Goal: Task Accomplishment & Management: Use online tool/utility

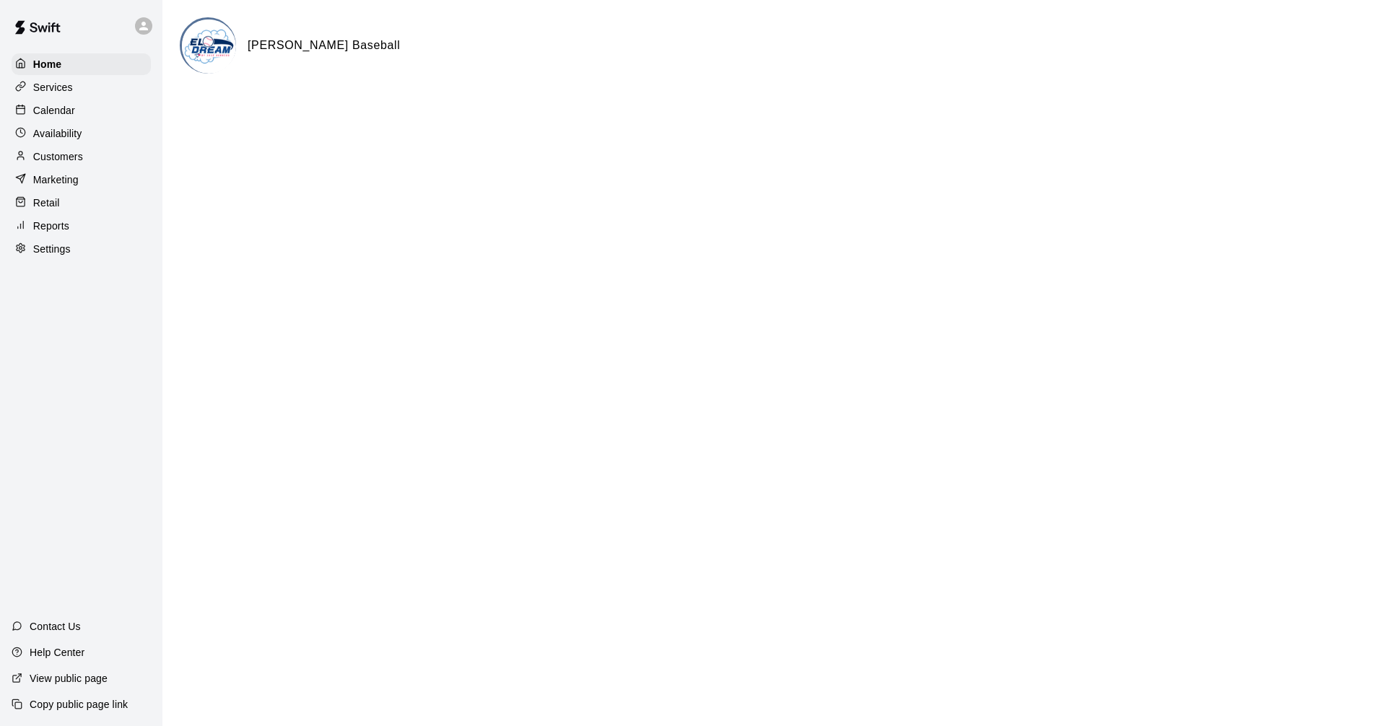
click at [63, 115] on p "Calendar" at bounding box center [54, 110] width 42 height 14
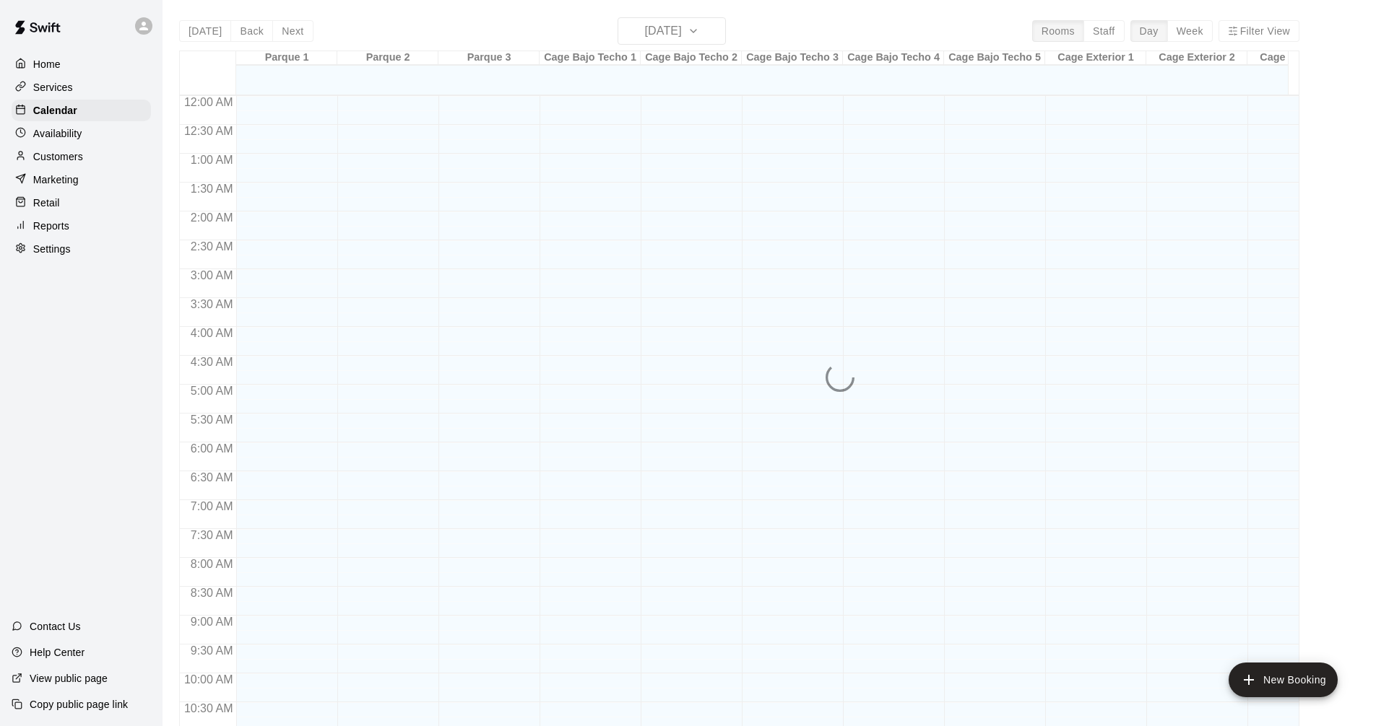
scroll to position [696, 0]
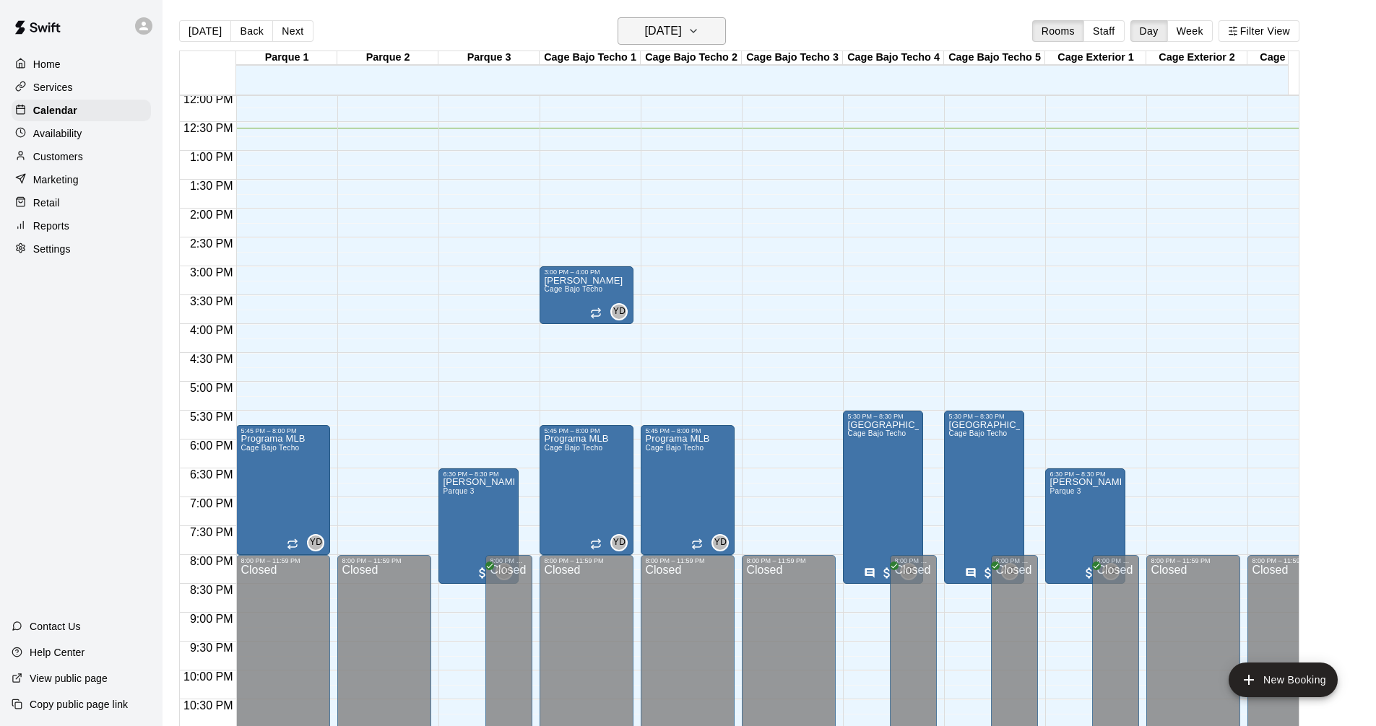
click at [677, 35] on h6 "[DATE]" at bounding box center [663, 31] width 37 height 20
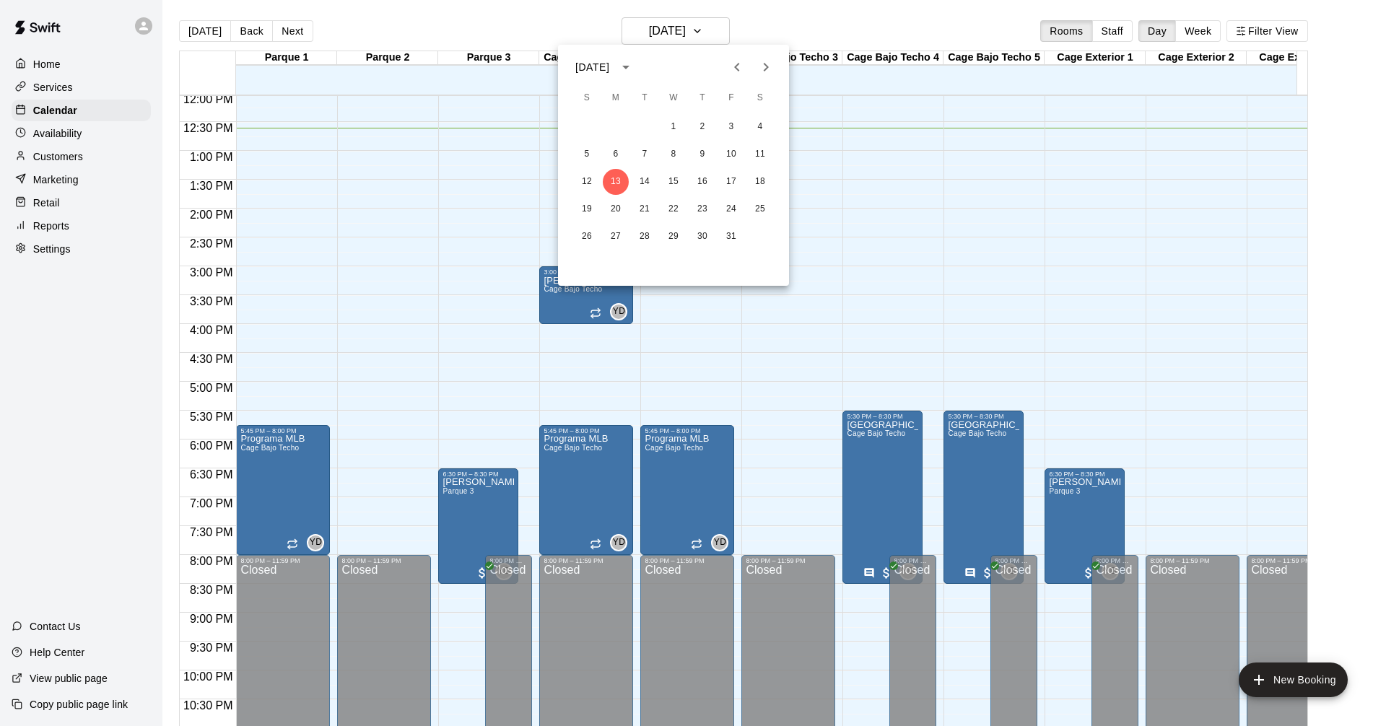
click at [1207, 27] on div at bounding box center [693, 363] width 1386 height 726
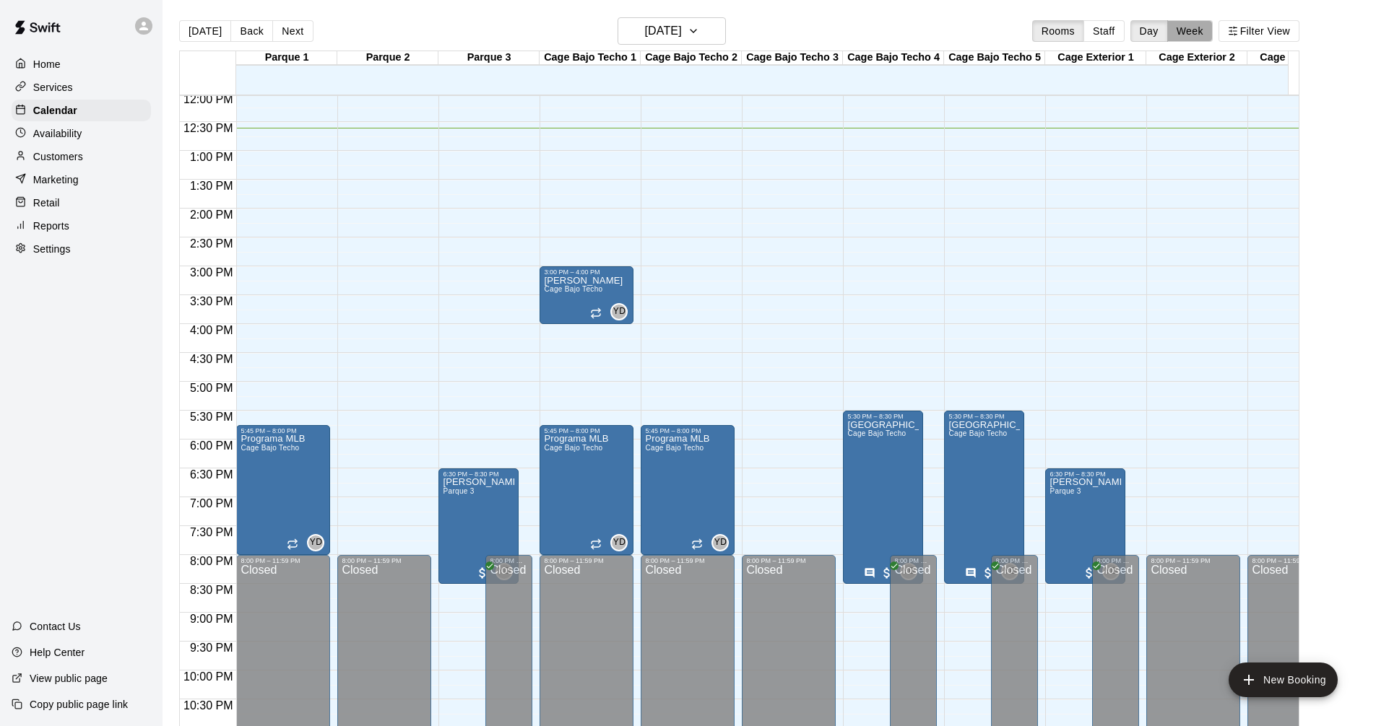
click at [1203, 35] on button "Week" at bounding box center [1189, 31] width 45 height 22
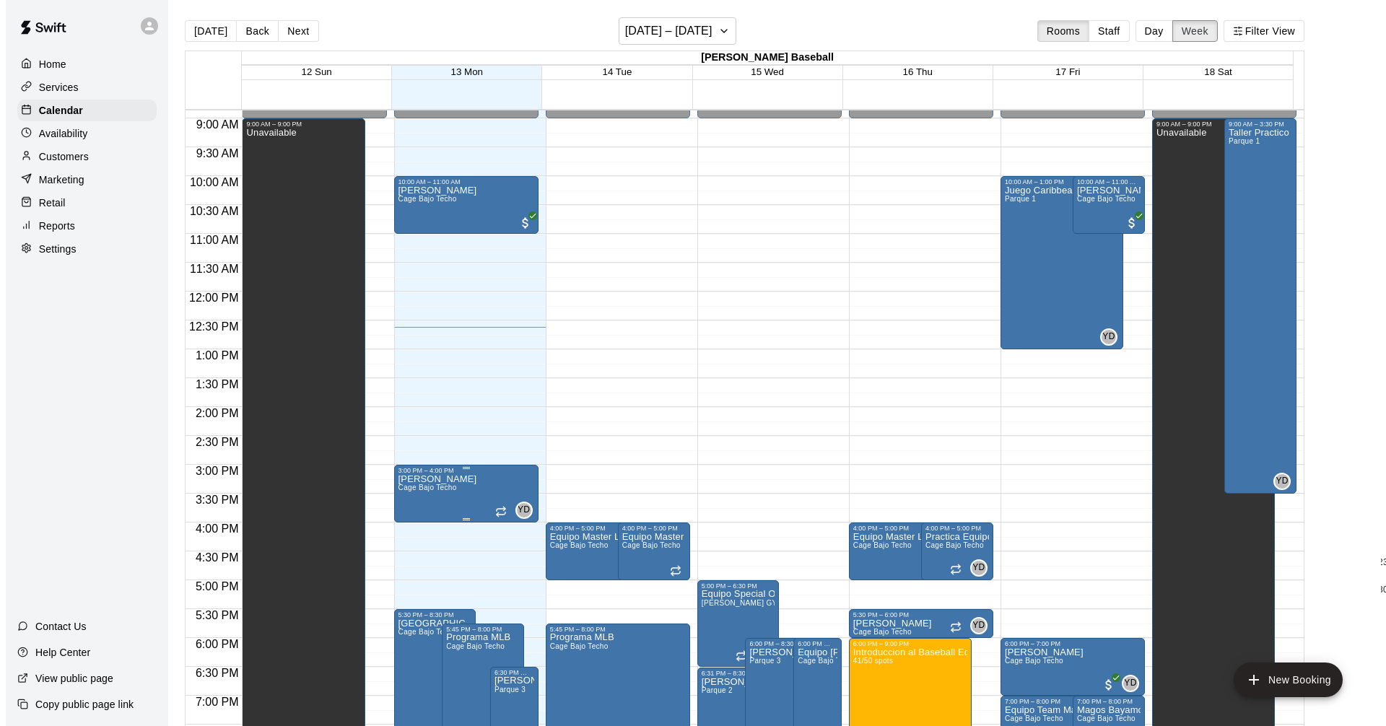
scroll to position [584, 0]
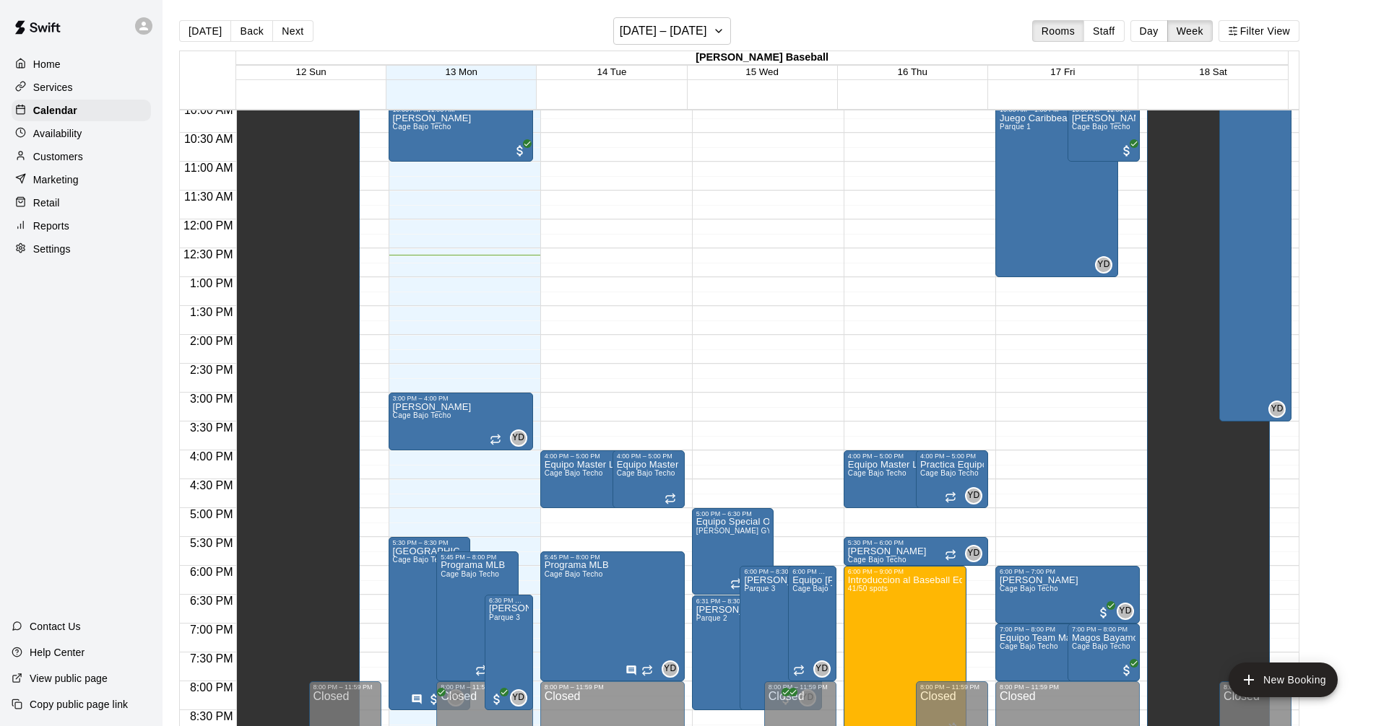
click at [407, 343] on div "12:00 AM – 9:00 AM Closed 10:00 AM – 11:00 AM Eduardo Rodriguez Cage Bajo Techo…" at bounding box center [460, 219] width 144 height 1386
click at [418, 351] on div "12:00 AM – 9:00 AM Closed 10:00 AM – 11:00 AM Eduardo Rodriguez Cage Bajo Techo…" at bounding box center [460, 219] width 144 height 1386
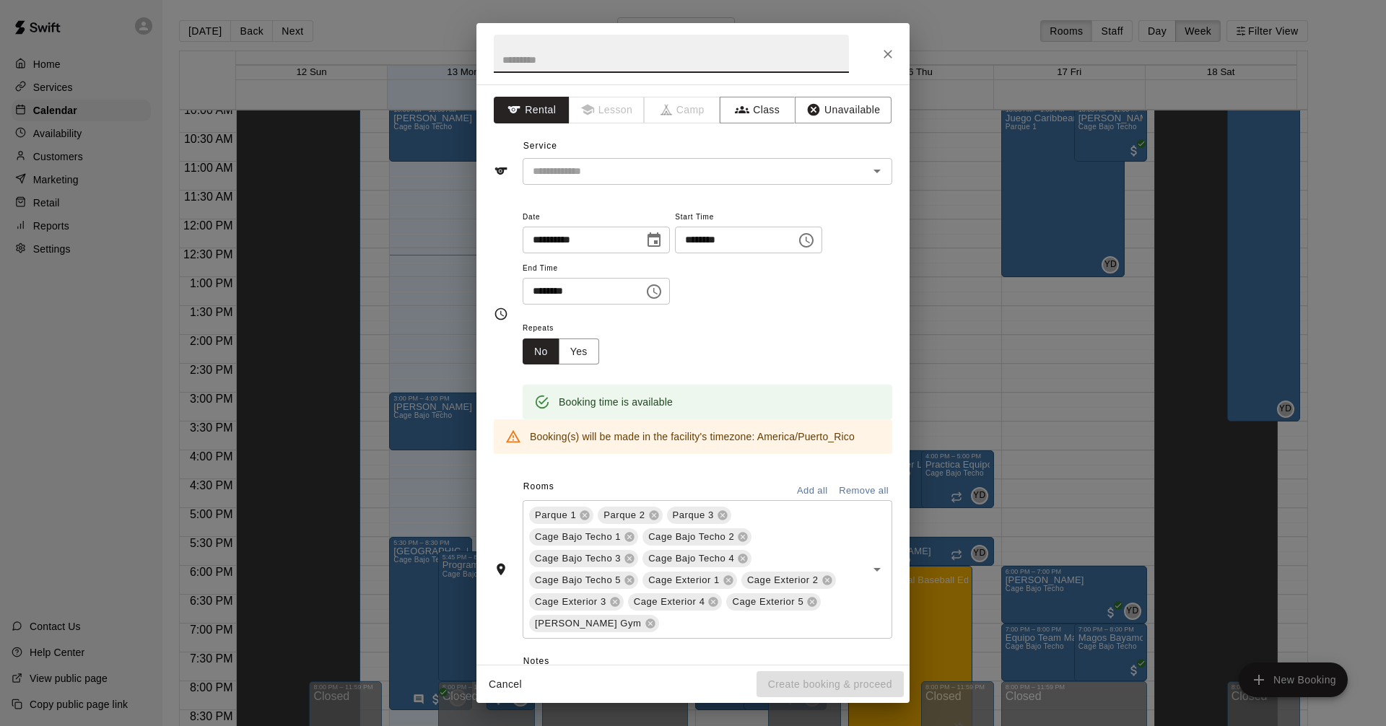
click at [585, 61] on input "text" at bounding box center [671, 54] width 355 height 38
type input "********"
click at [606, 174] on input "text" at bounding box center [686, 171] width 318 height 18
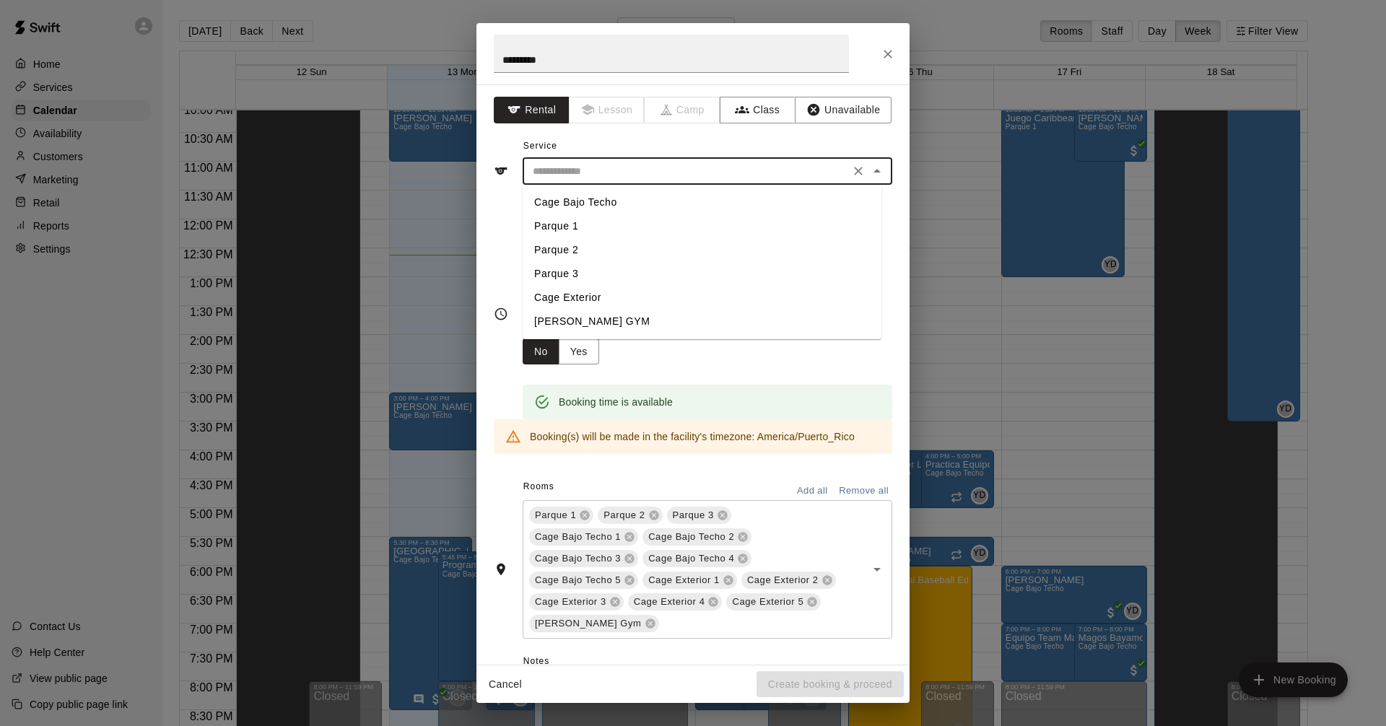
click at [630, 201] on li "Cage Bajo Techo" at bounding box center [702, 203] width 359 height 24
type input "**********"
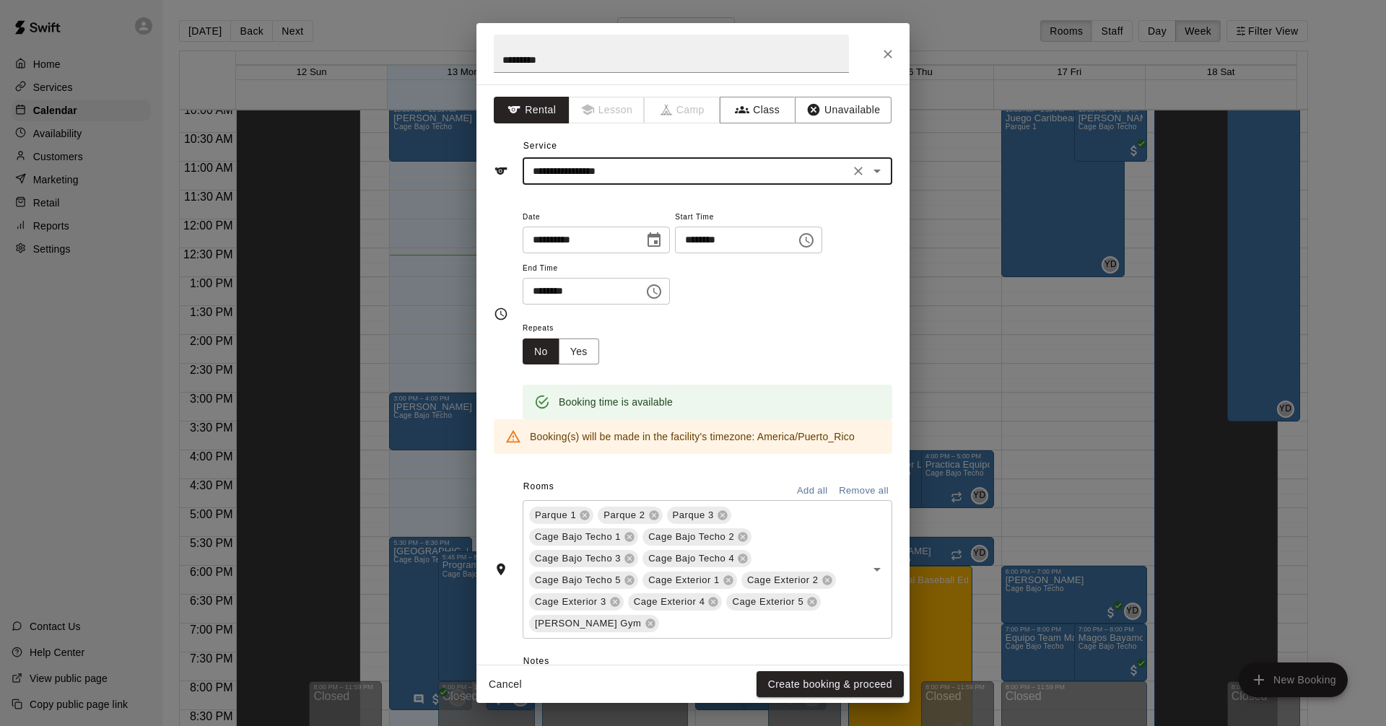
click at [663, 292] on icon "Choose time, selected time is 2:30 PM" at bounding box center [654, 291] width 17 height 17
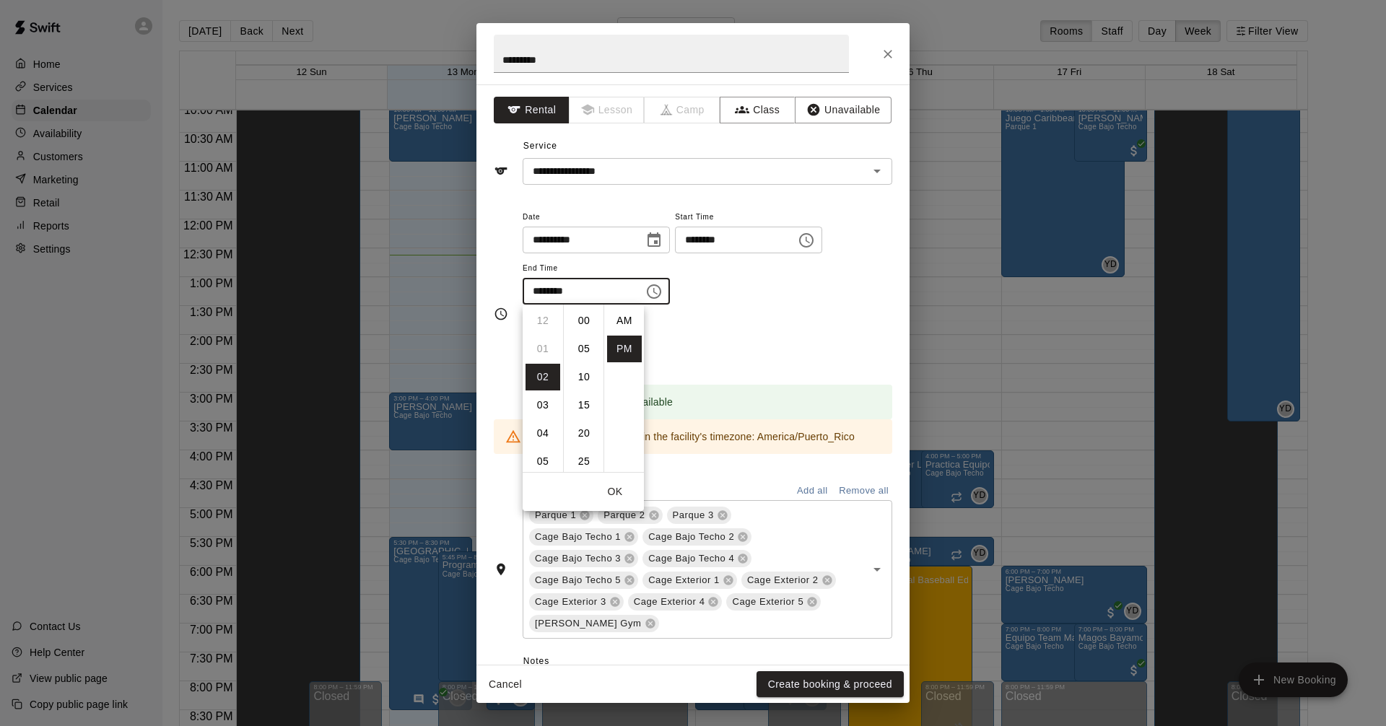
scroll to position [26, 0]
click at [545, 347] on li "03" at bounding box center [543, 349] width 35 height 27
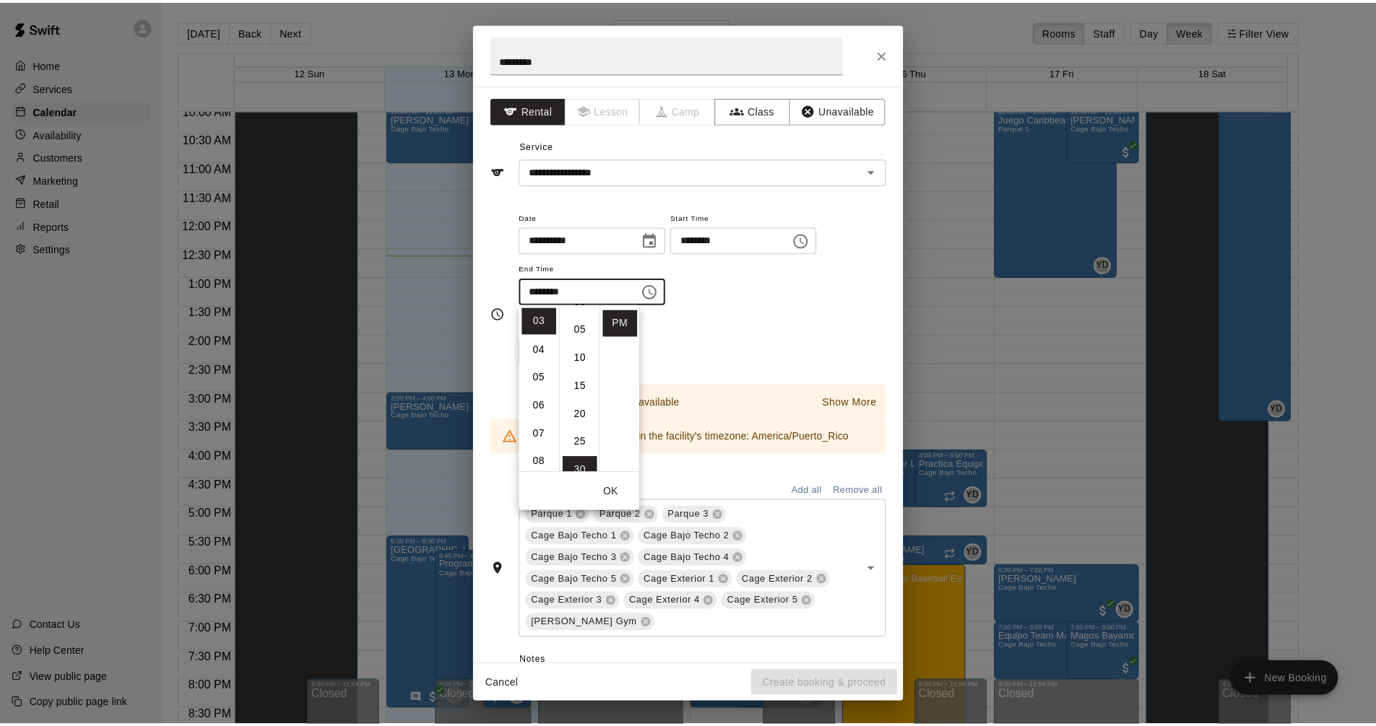
scroll to position [0, 0]
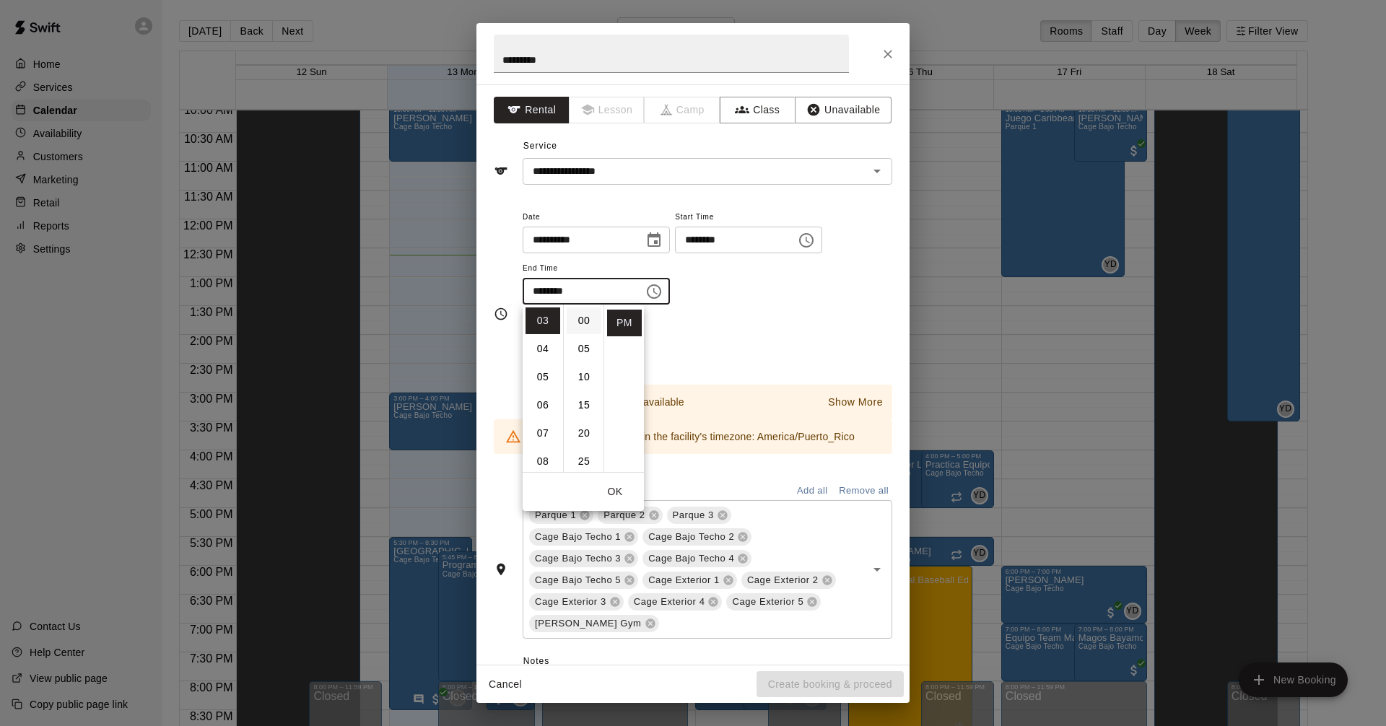
click at [579, 325] on li "00" at bounding box center [584, 321] width 35 height 27
type input "********"
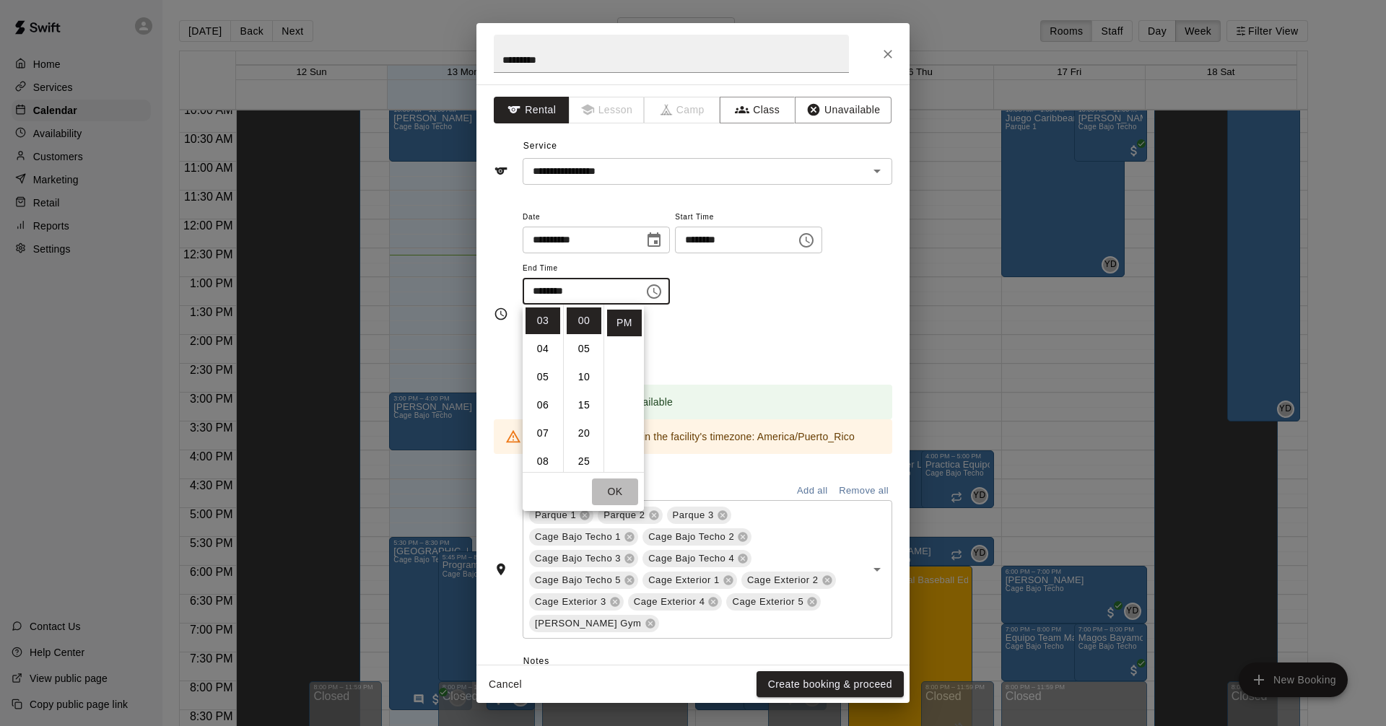
click at [615, 489] on button "OK" at bounding box center [615, 492] width 46 height 27
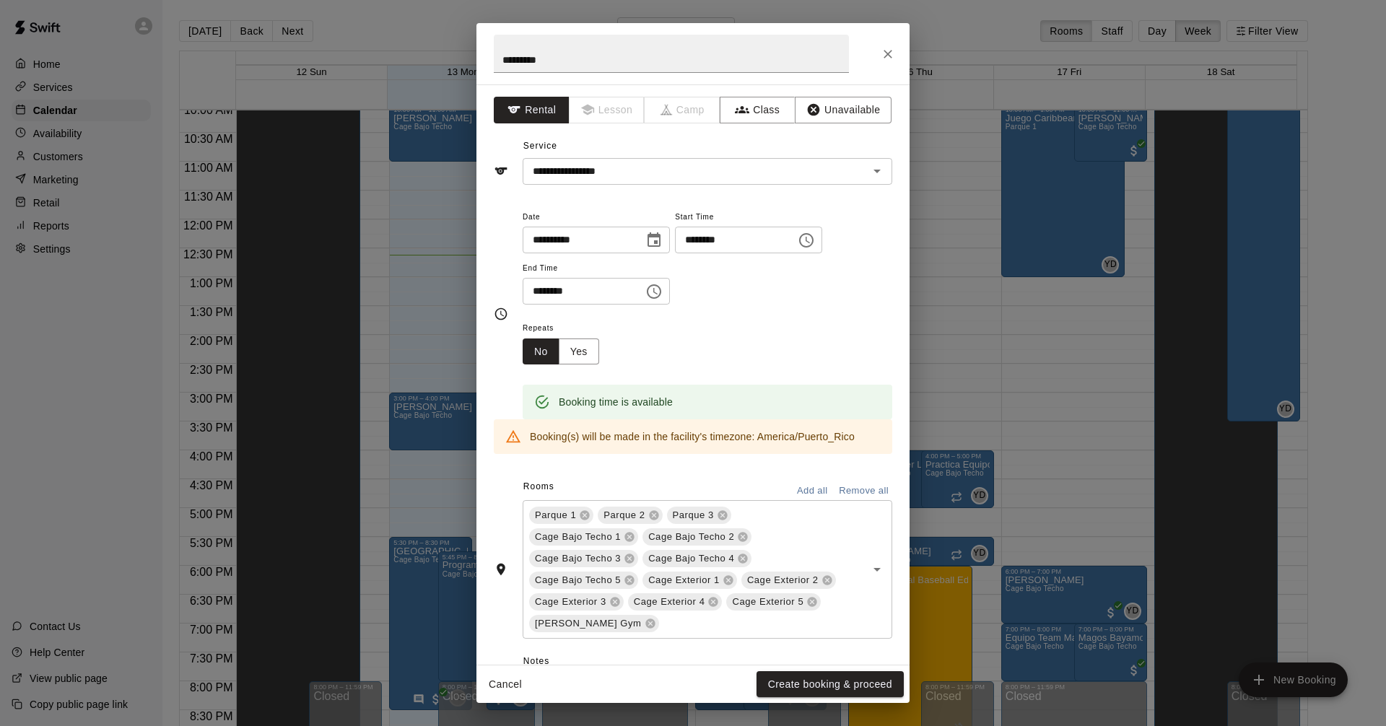
click at [718, 351] on div "Repeats No Yes" at bounding box center [708, 341] width 370 height 45
click at [866, 492] on button "Remove all" at bounding box center [863, 491] width 57 height 22
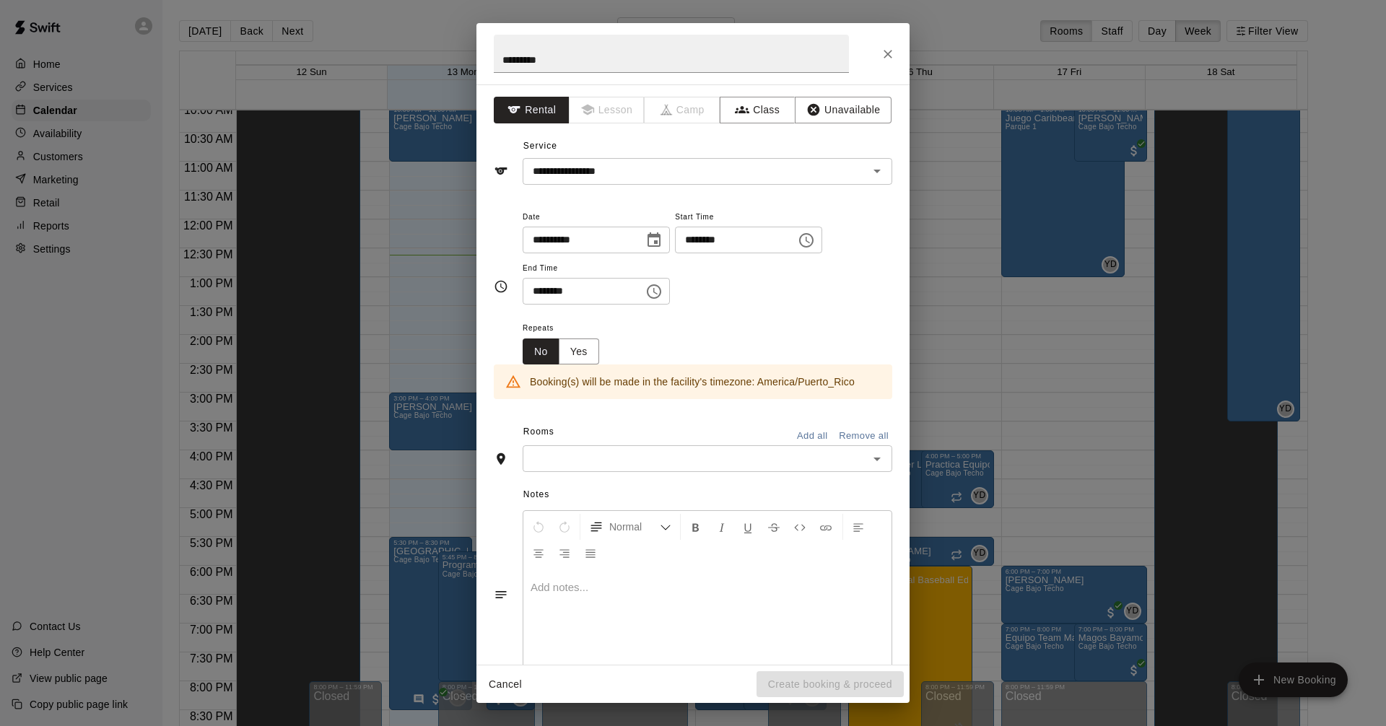
click at [674, 451] on input "text" at bounding box center [695, 459] width 337 height 18
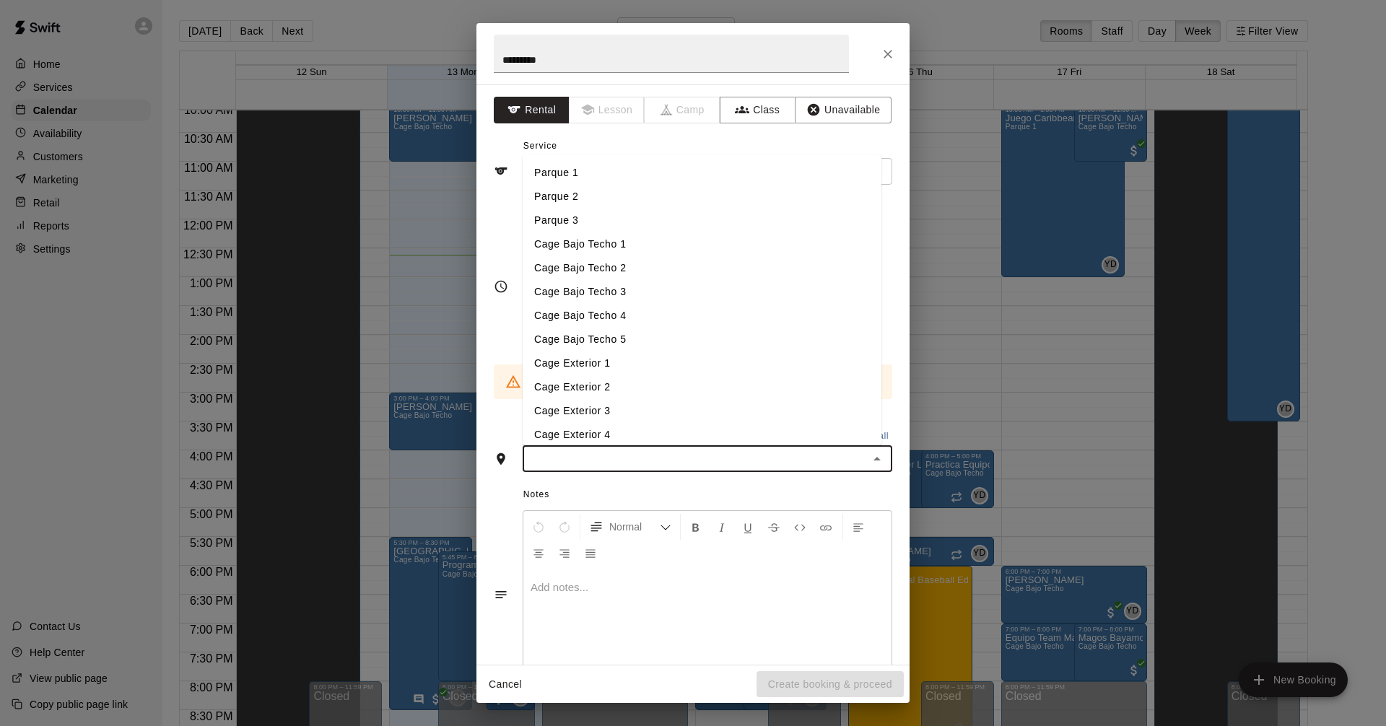
click at [598, 249] on li "Cage Bajo Techo 1" at bounding box center [702, 245] width 359 height 24
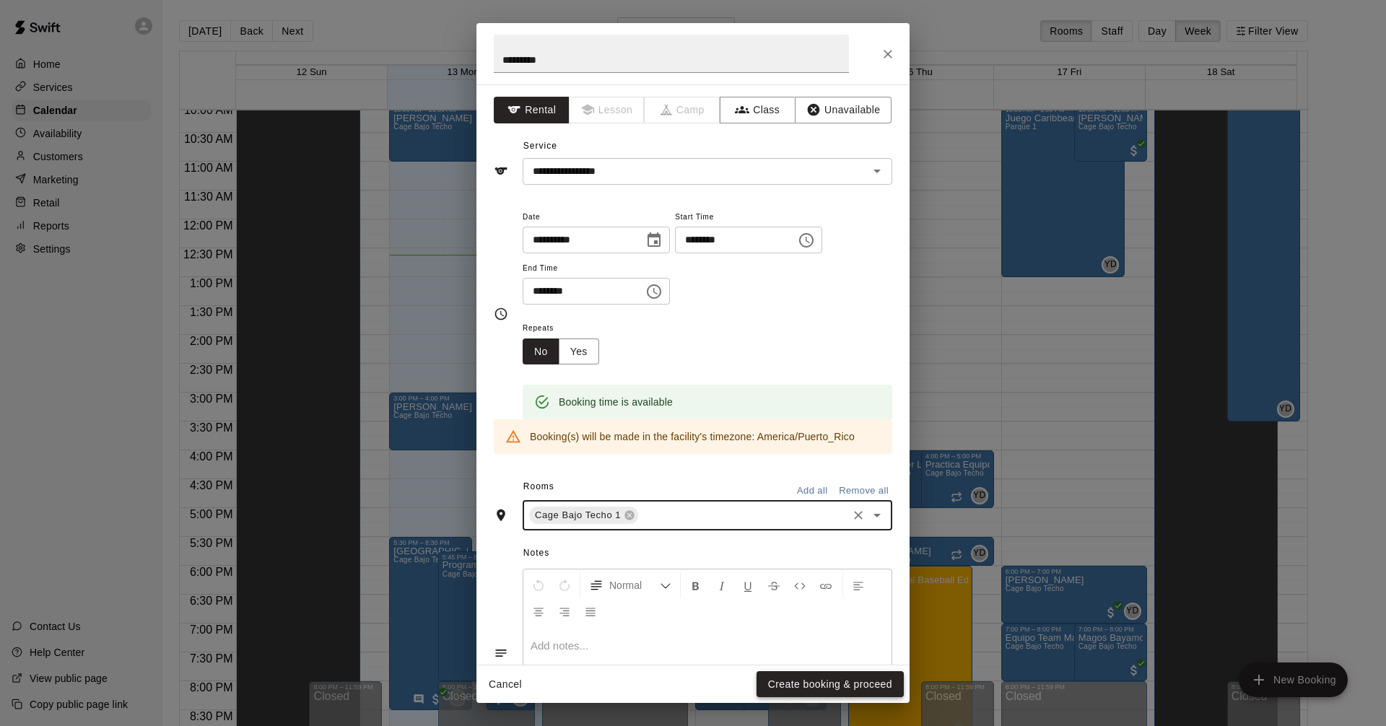
click at [854, 682] on button "Create booking & proceed" at bounding box center [830, 685] width 147 height 27
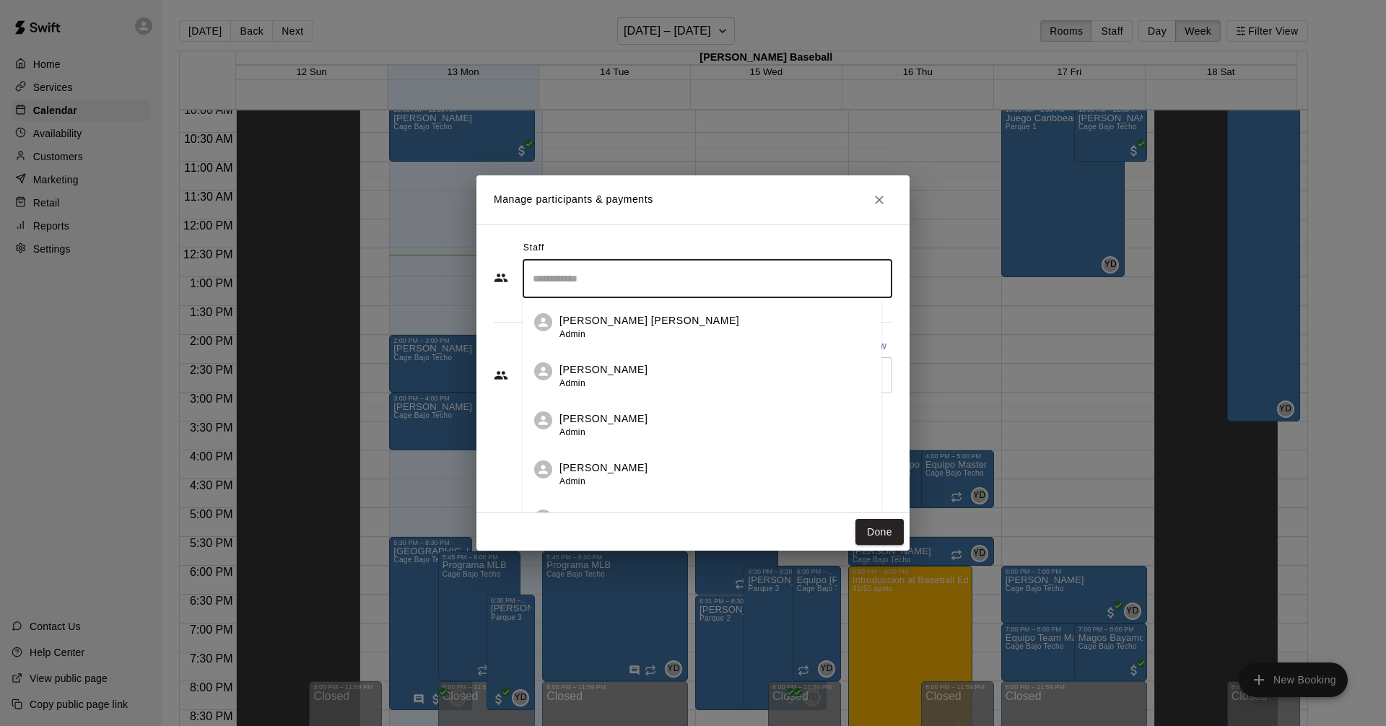
click at [588, 287] on input "Search staff" at bounding box center [707, 278] width 357 height 25
click at [594, 421] on p "[PERSON_NAME]" at bounding box center [604, 419] width 88 height 15
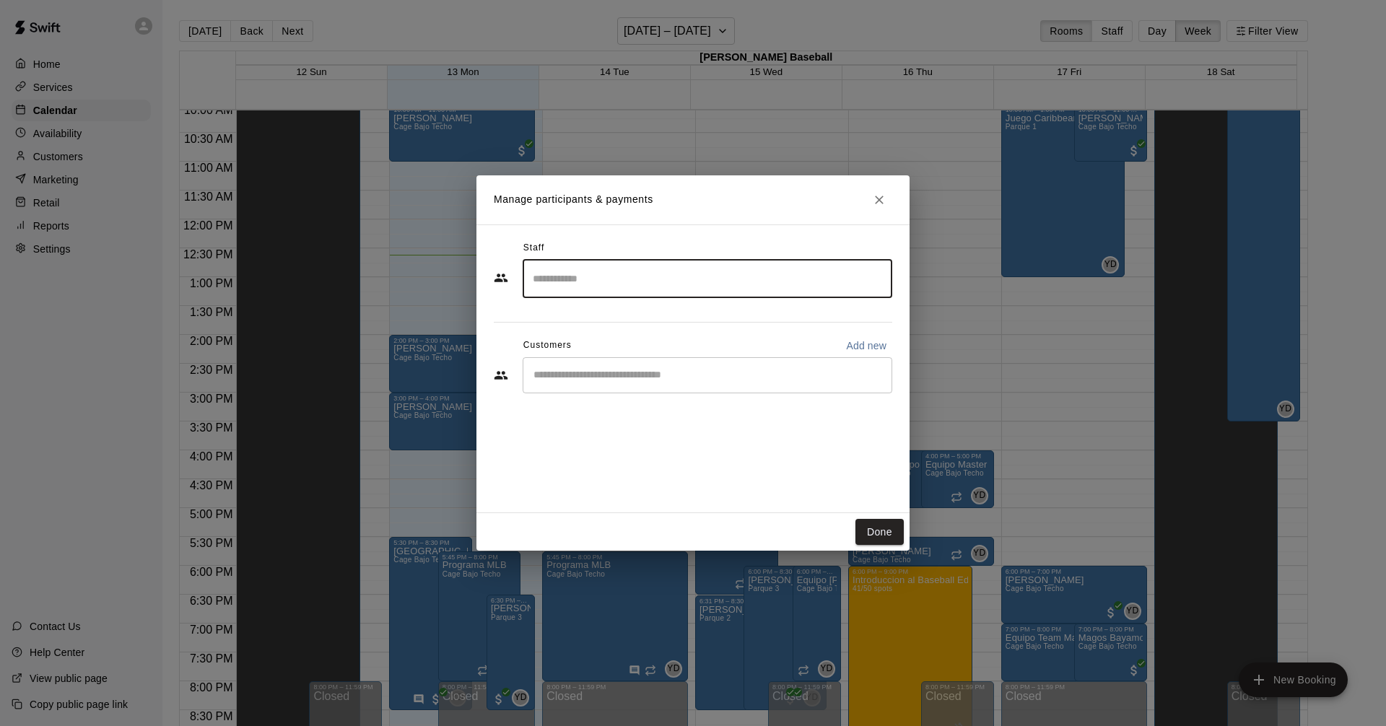
click at [594, 381] on input "Start typing to search customers..." at bounding box center [707, 375] width 357 height 14
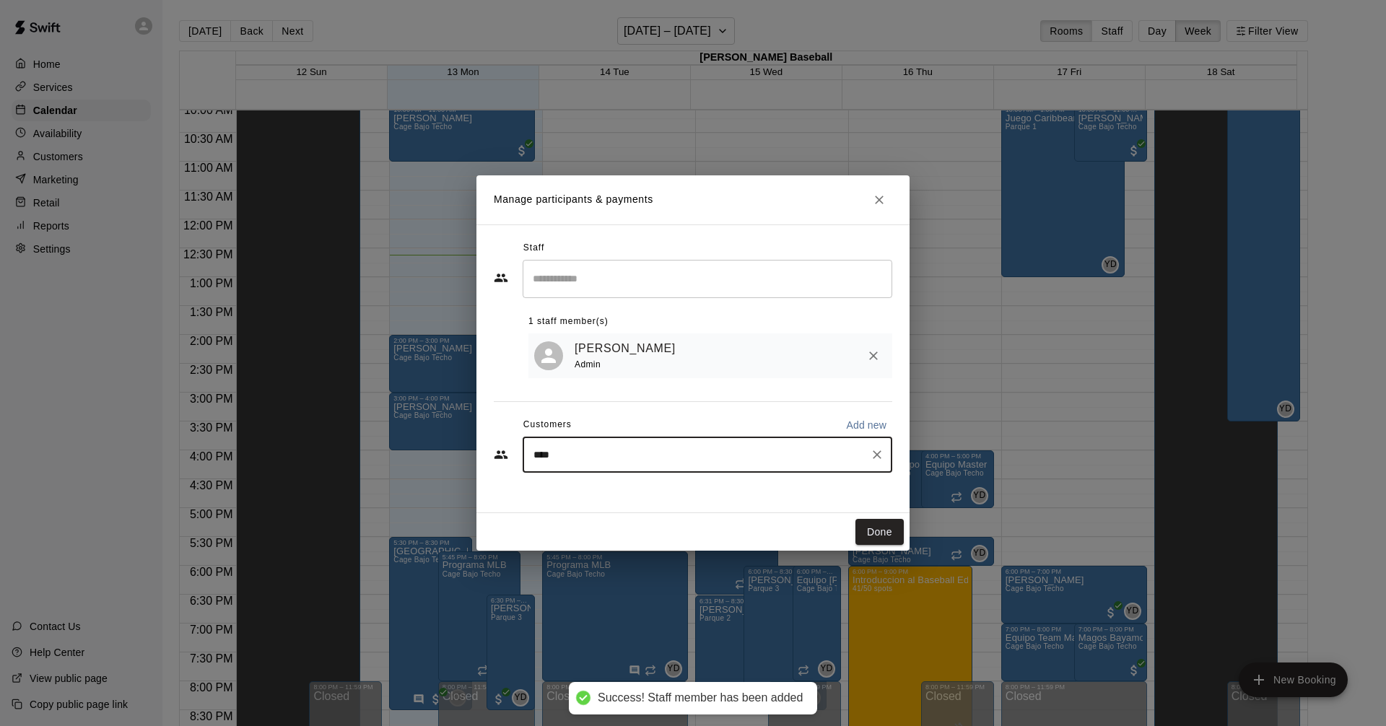
type input "*****"
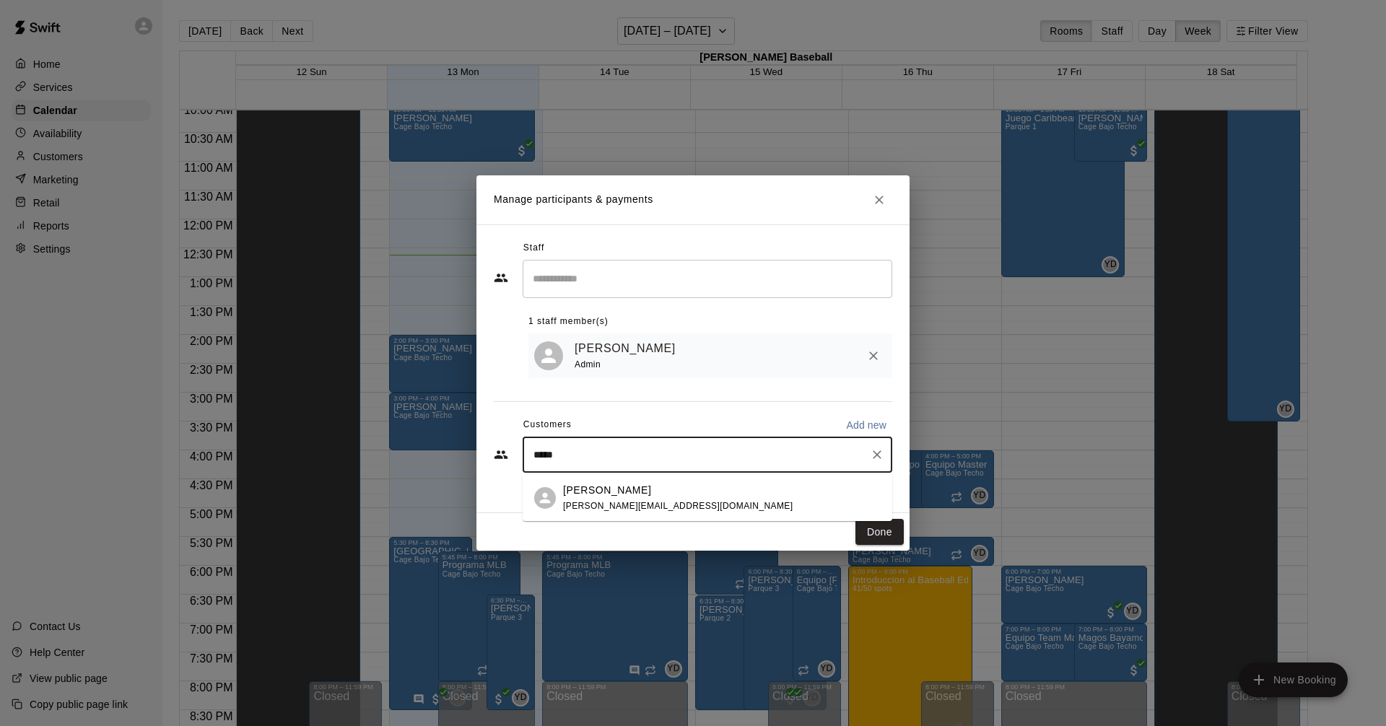
click at [625, 511] on div "Fernando Figueroa figueroa.fernando19@gmail.com" at bounding box center [678, 498] width 230 height 31
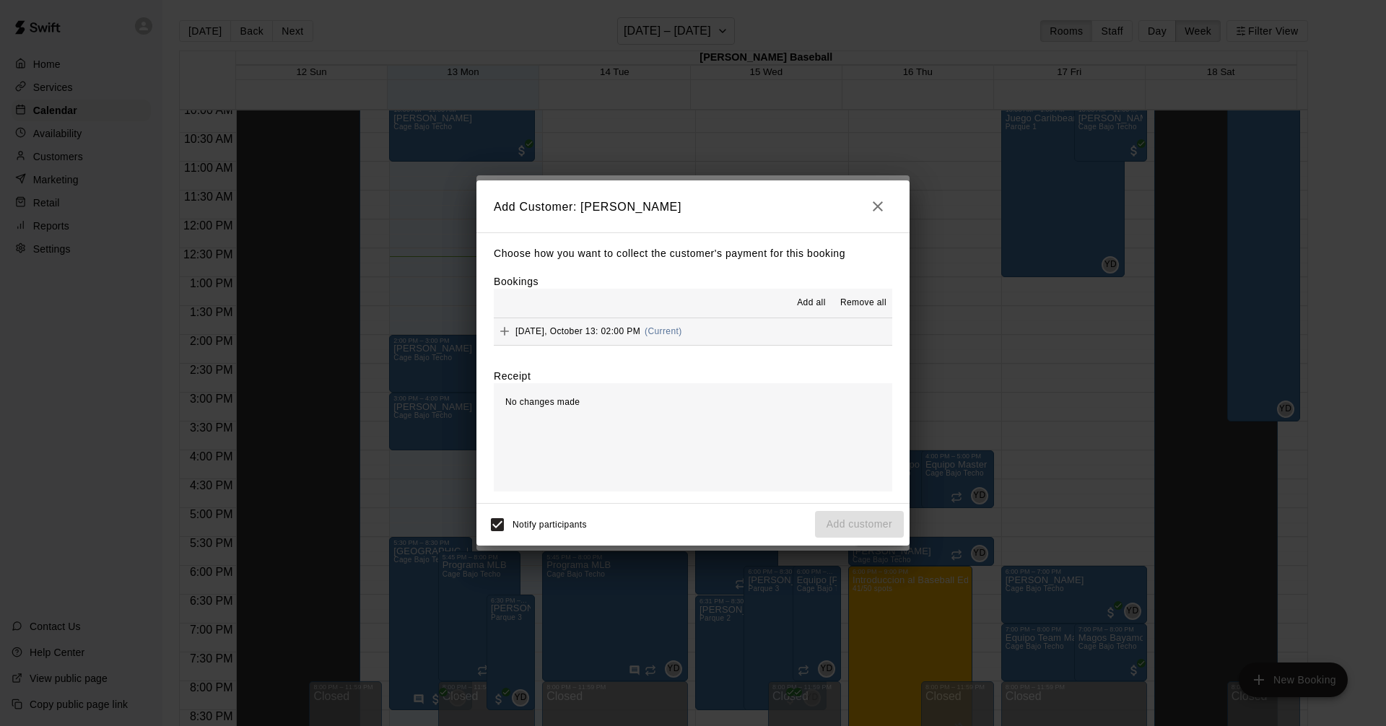
click at [812, 303] on span "Add all" at bounding box center [811, 303] width 29 height 14
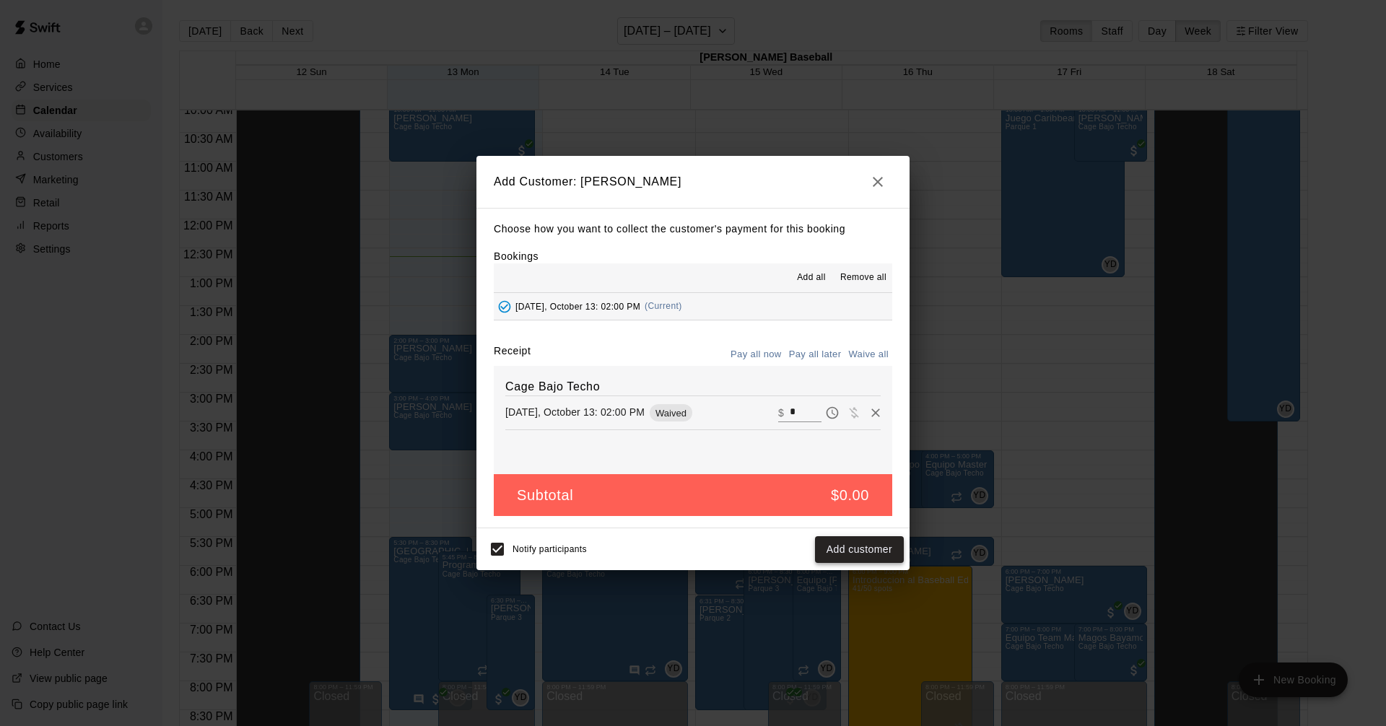
click at [870, 550] on button "Add customer" at bounding box center [859, 550] width 89 height 27
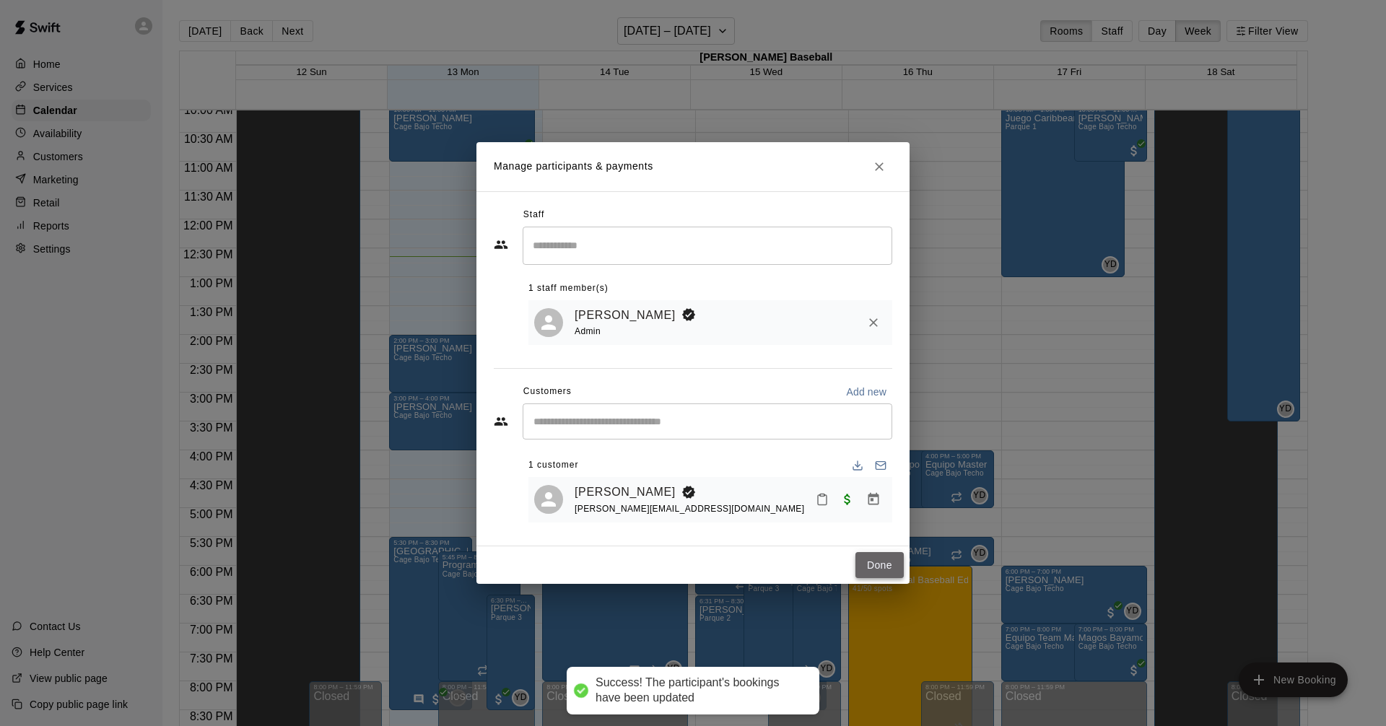
click at [872, 563] on button "Done" at bounding box center [880, 565] width 48 height 27
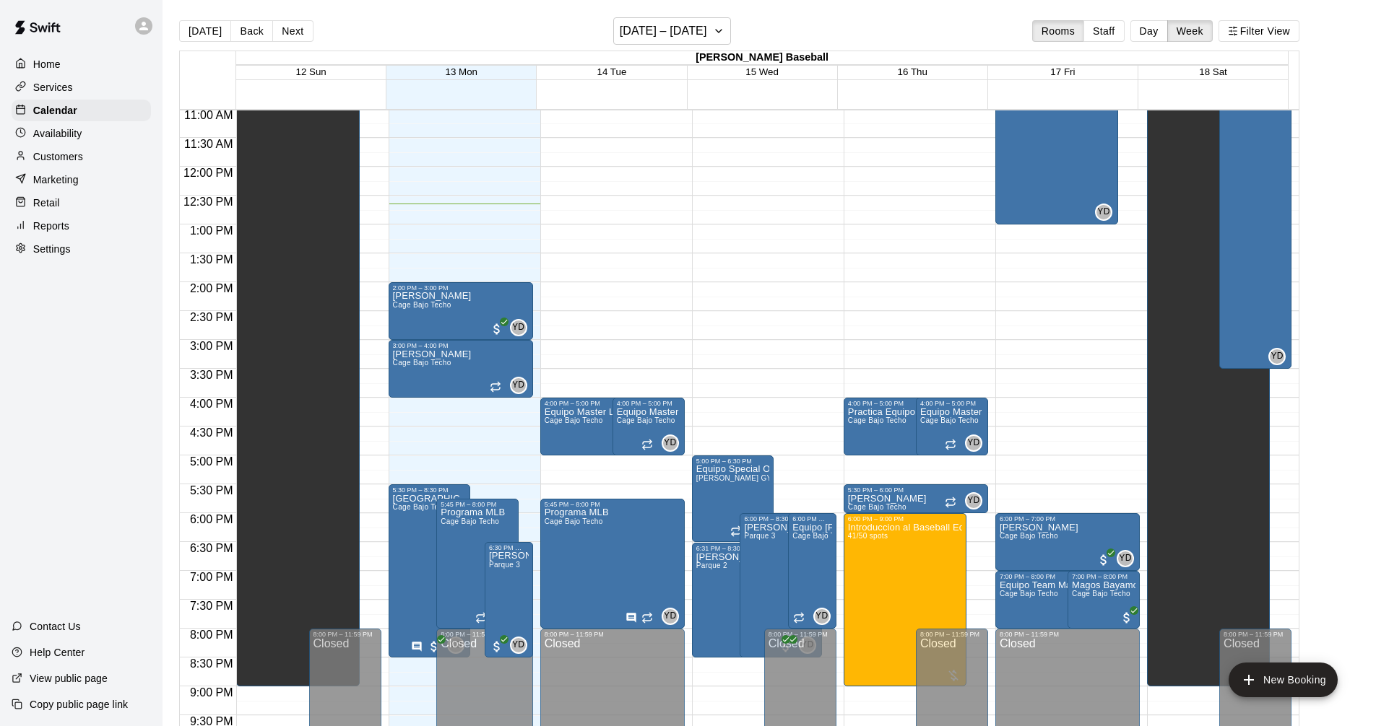
scroll to position [612, 0]
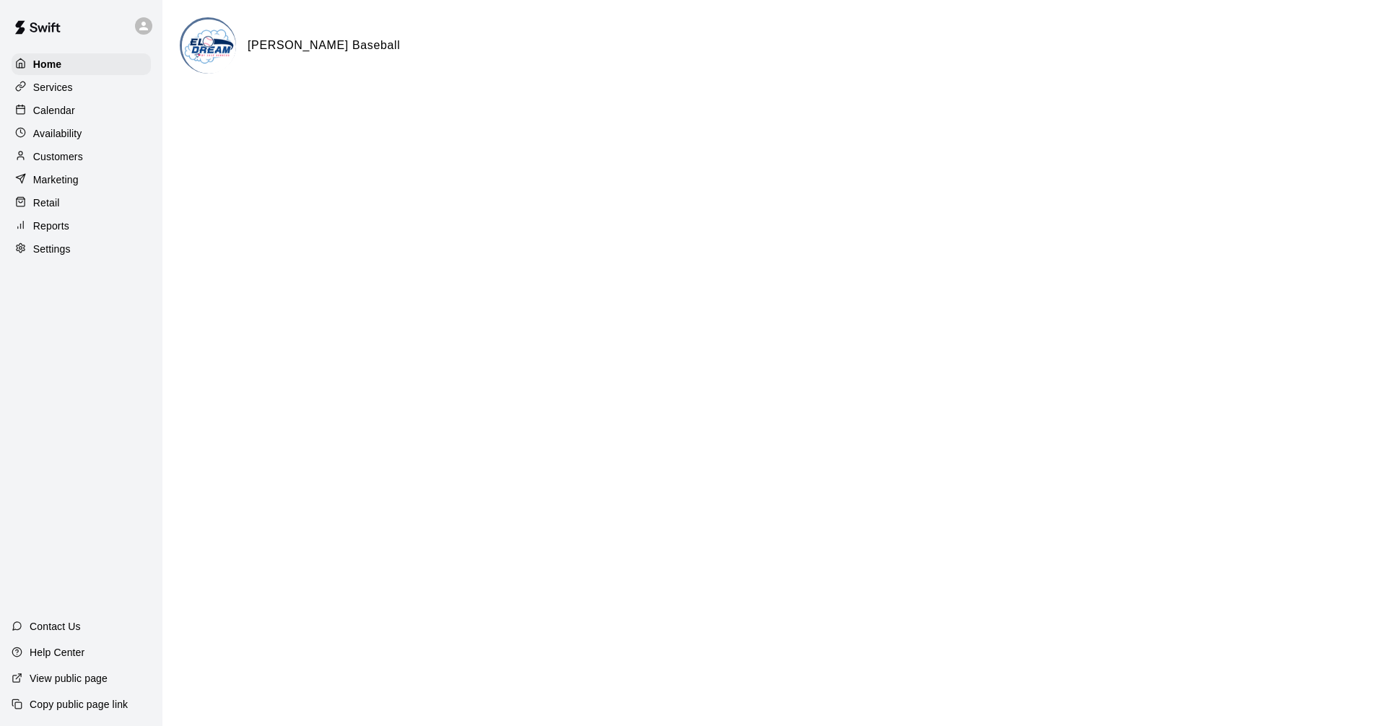
click at [35, 115] on p "Calendar" at bounding box center [54, 110] width 42 height 14
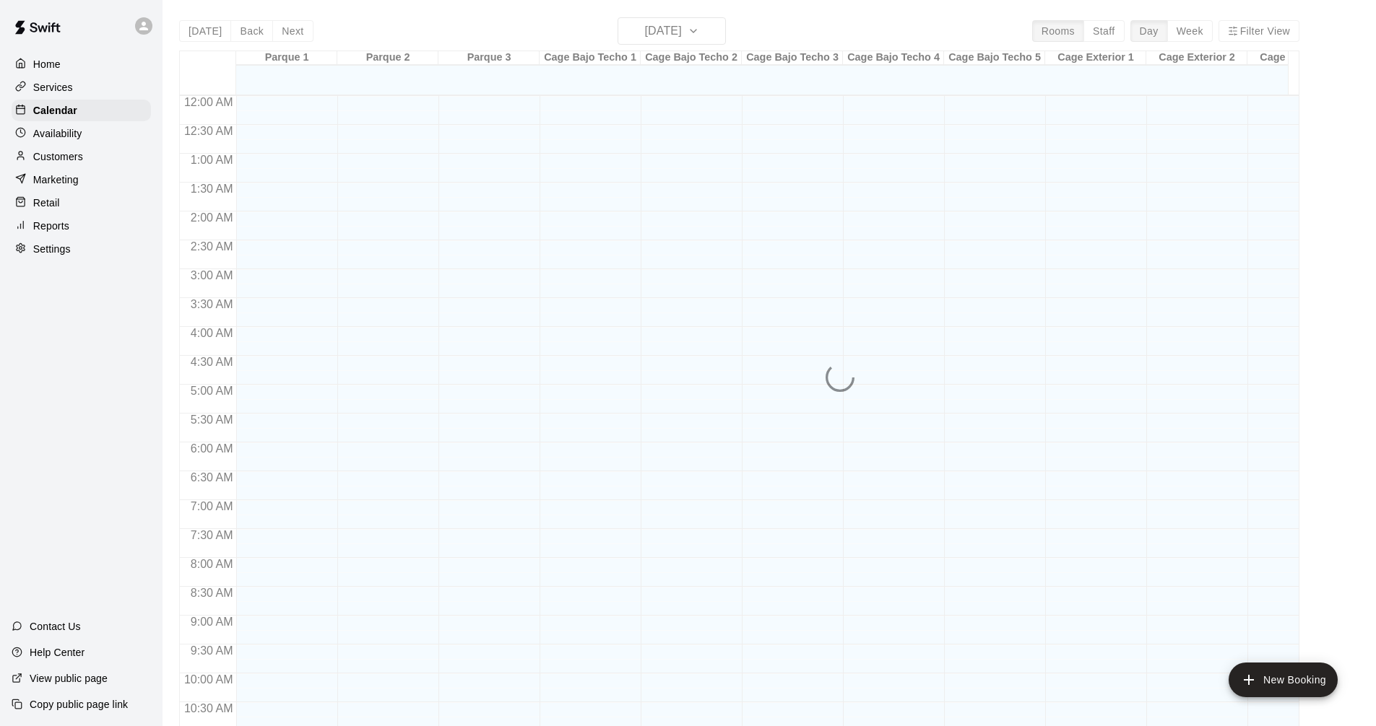
scroll to position [696, 0]
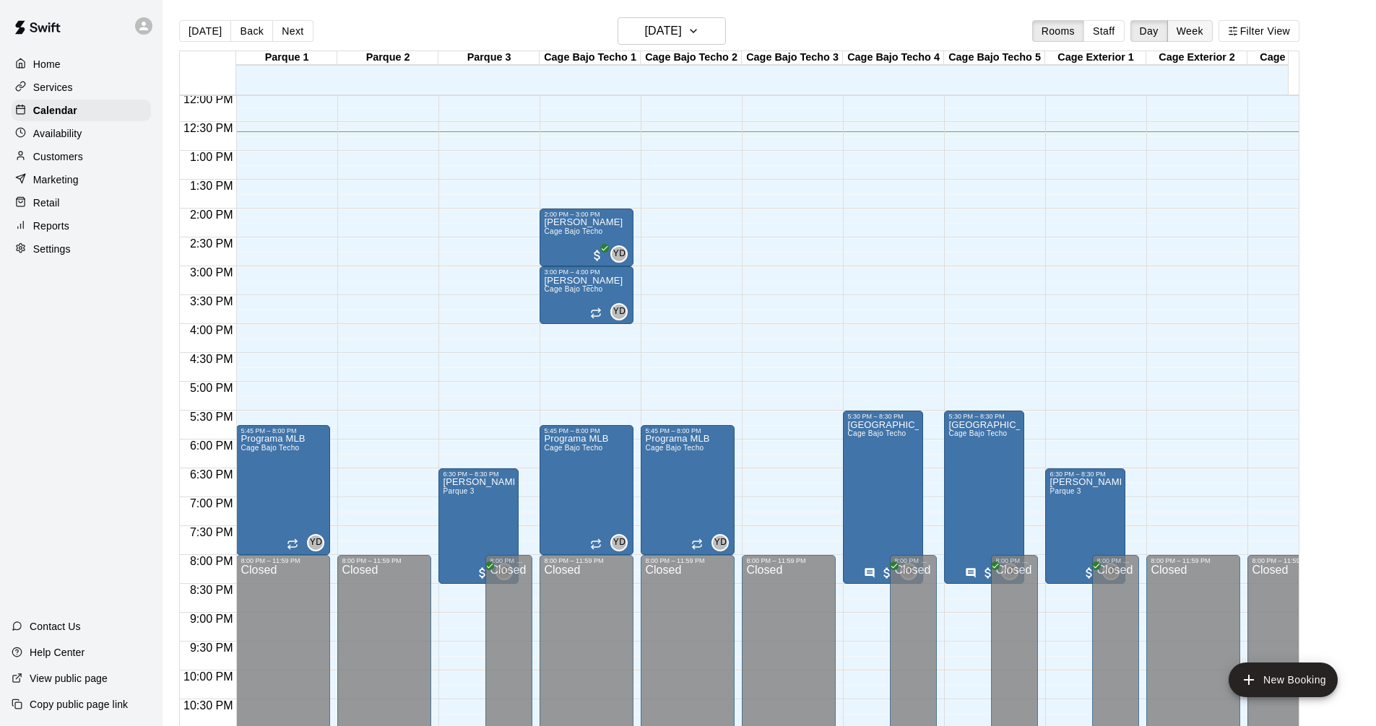
click at [1211, 36] on button "Week" at bounding box center [1189, 31] width 45 height 22
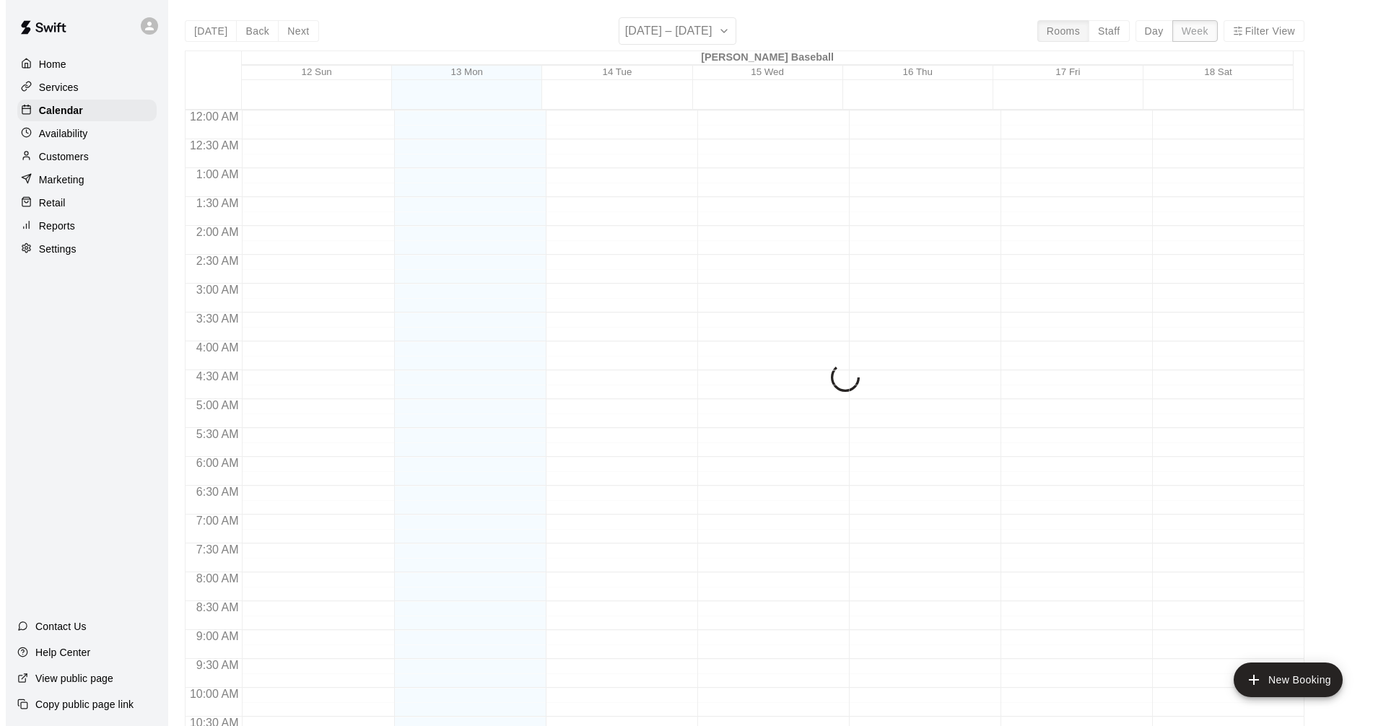
scroll to position [732, 0]
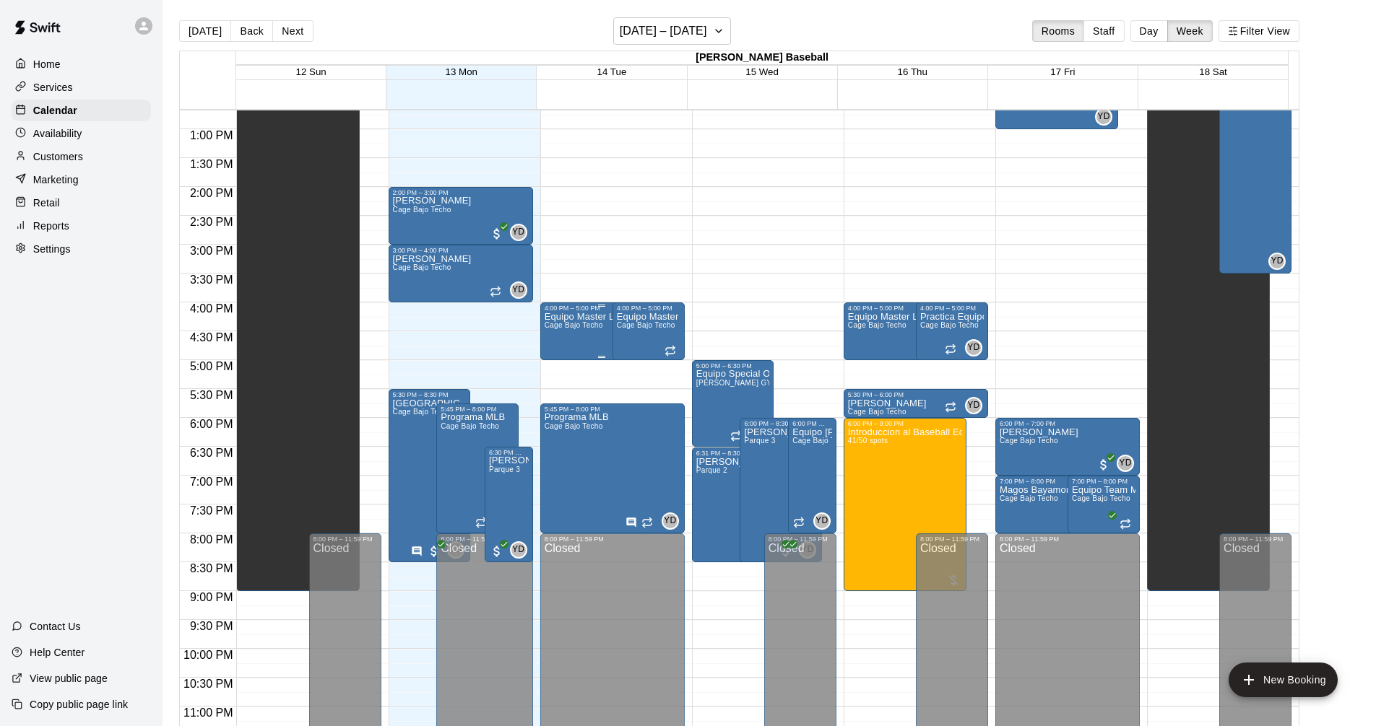
click at [582, 334] on div "Equipo Master Los Padres Cage Bajo Techo" at bounding box center [600, 675] width 113 height 726
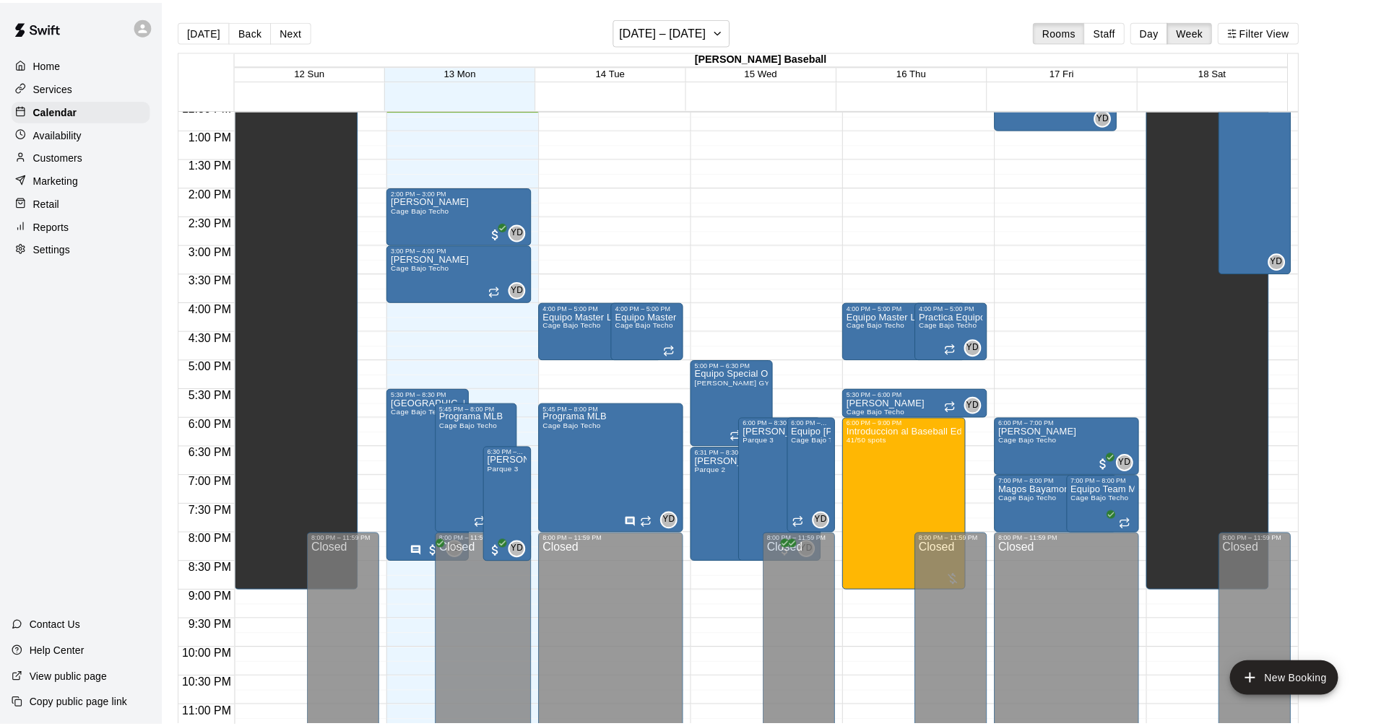
scroll to position [0, 0]
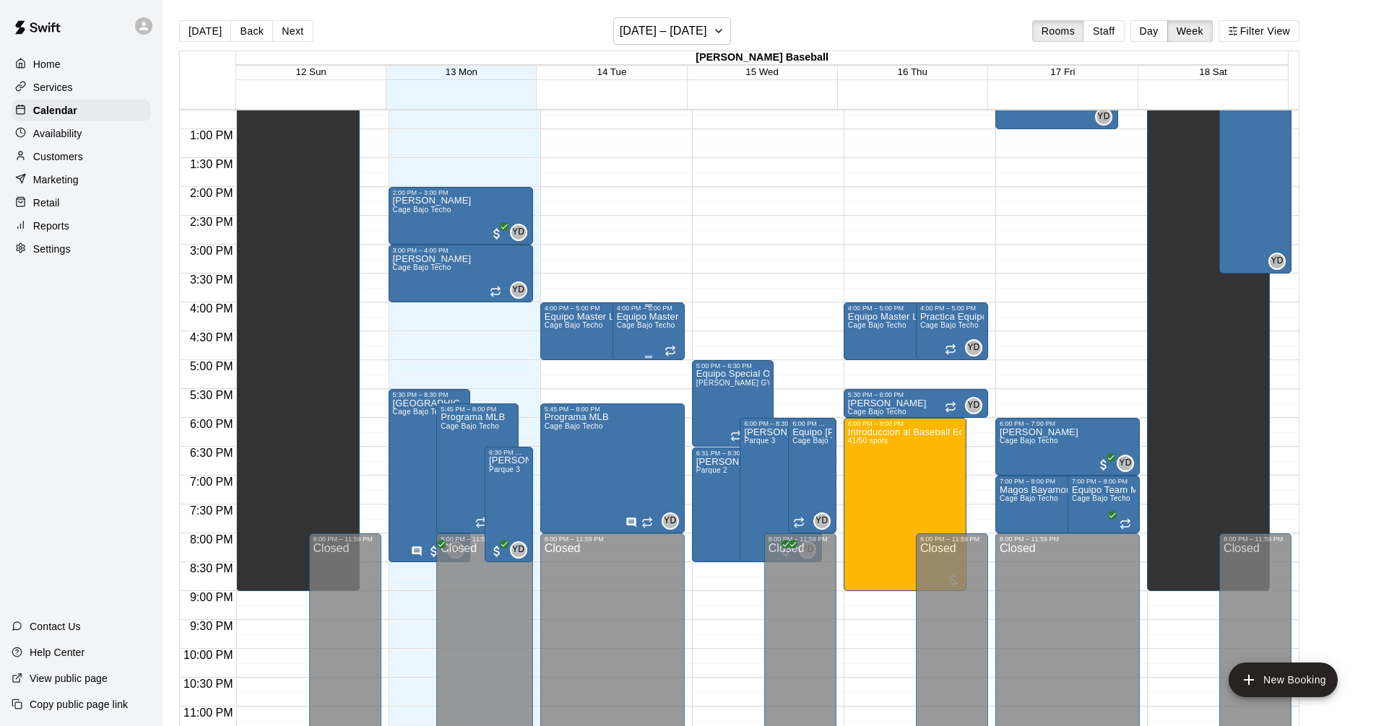
click at [643, 329] on span "Cage Bajo Techo" at bounding box center [646, 325] width 58 height 8
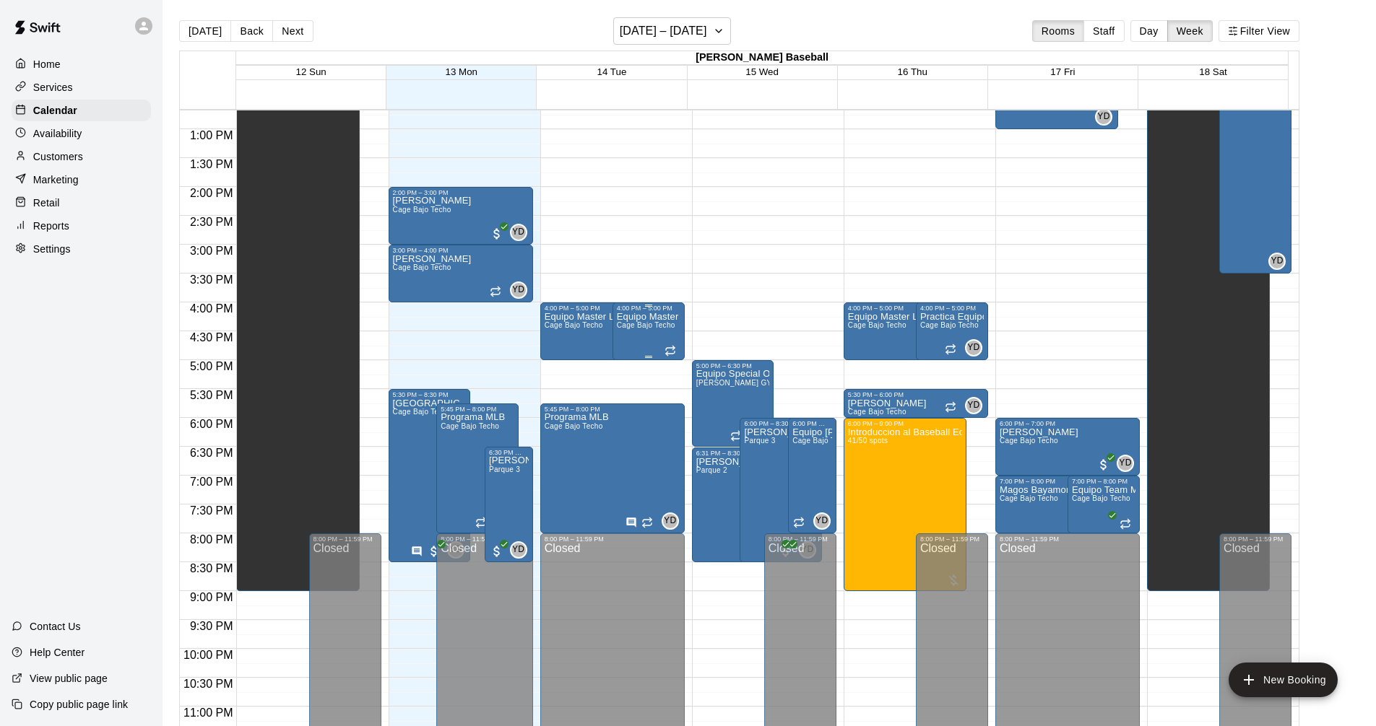
click at [646, 335] on div "Equipo Master Los Padres Cage Bajo Techo" at bounding box center [649, 675] width 64 height 726
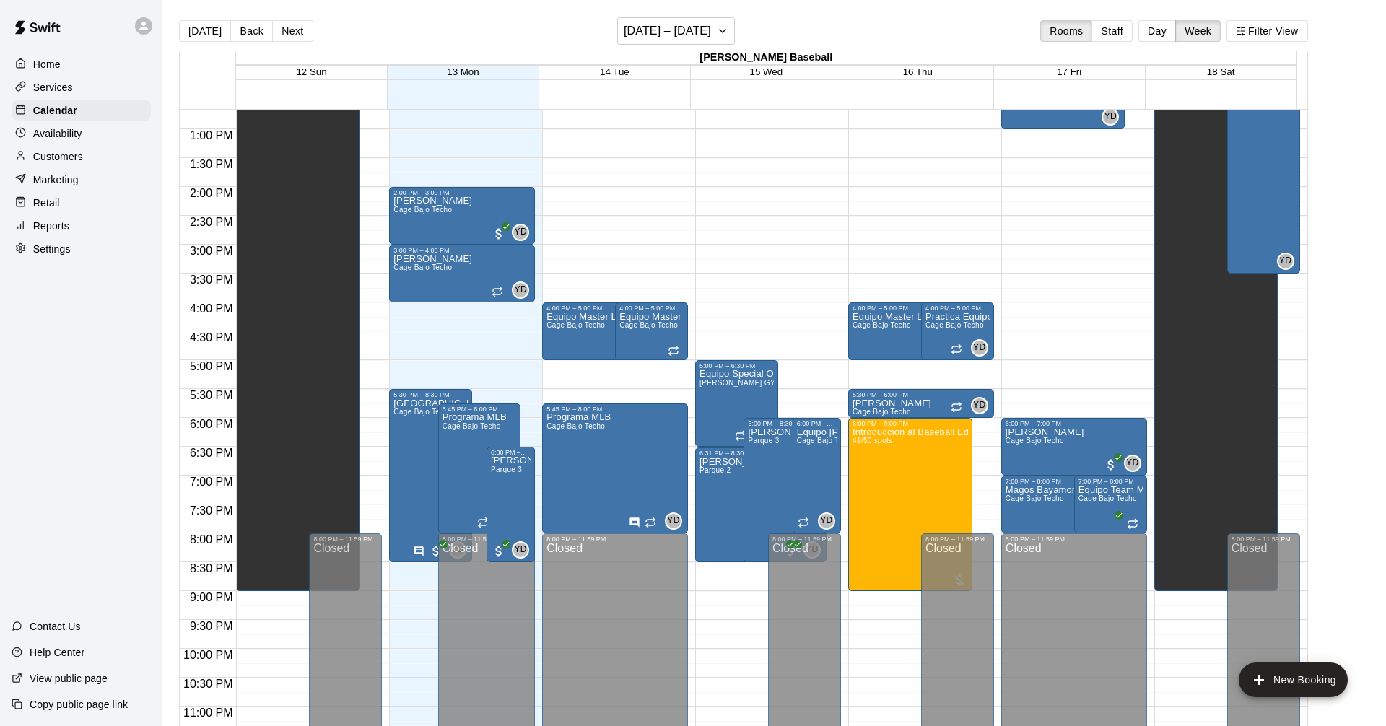
drag, startPoint x: 735, startPoint y: 238, endPoint x: 757, endPoint y: 223, distance: 26.6
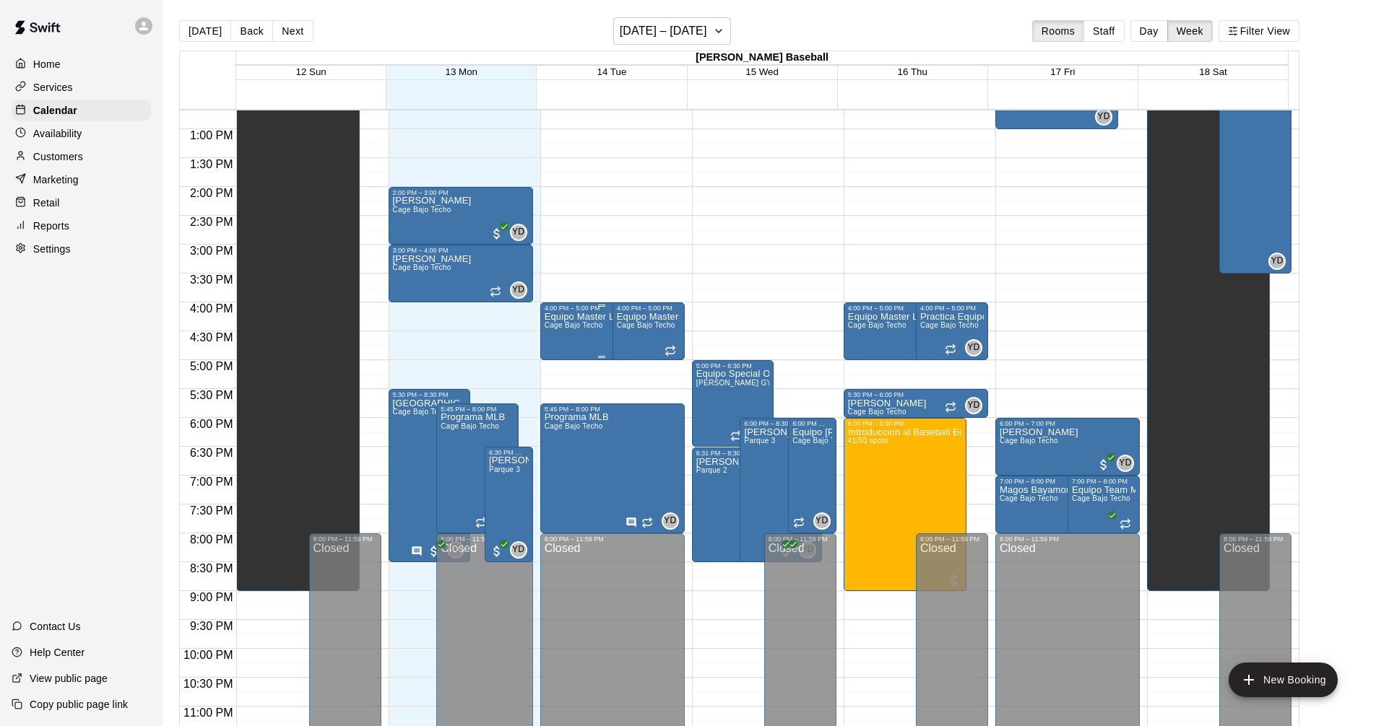
click at [589, 329] on span "Cage Bajo Techo" at bounding box center [573, 325] width 58 height 8
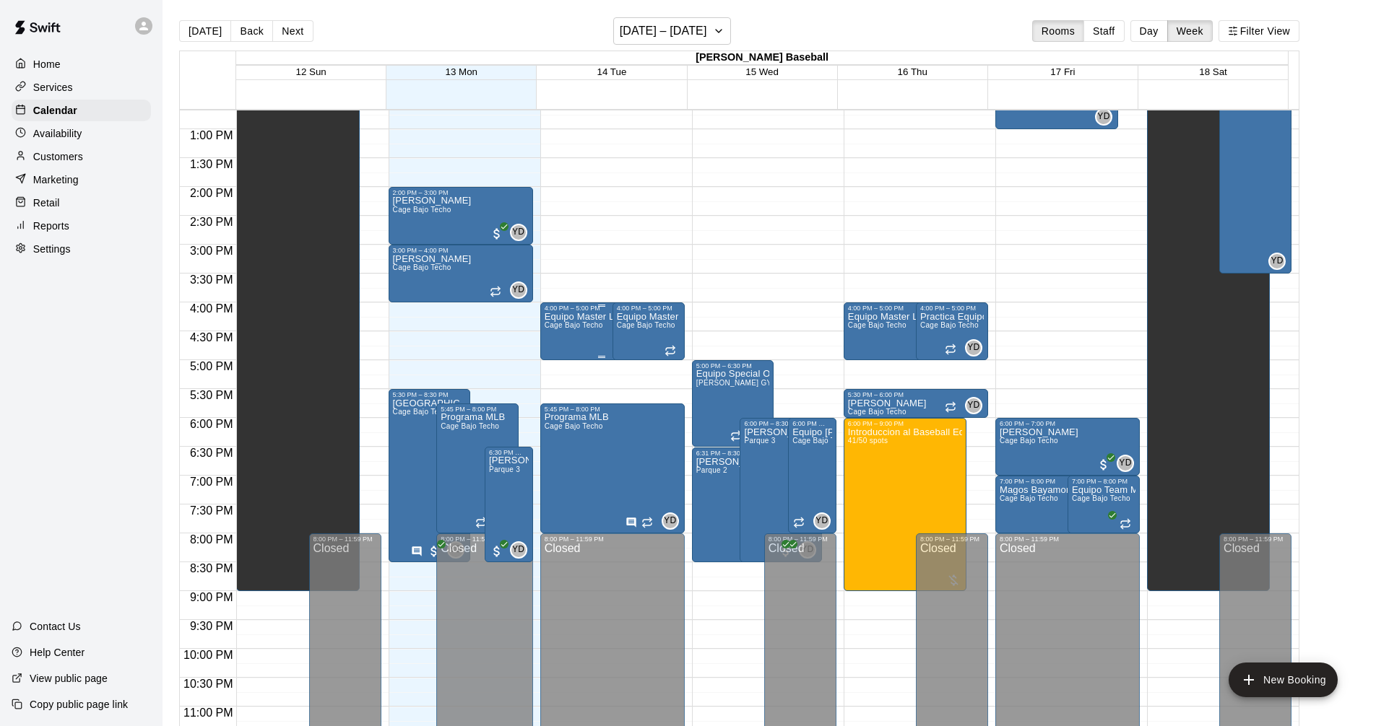
click at [588, 338] on div "Equipo Master Los Padres Cage Bajo Techo" at bounding box center [600, 675] width 113 height 726
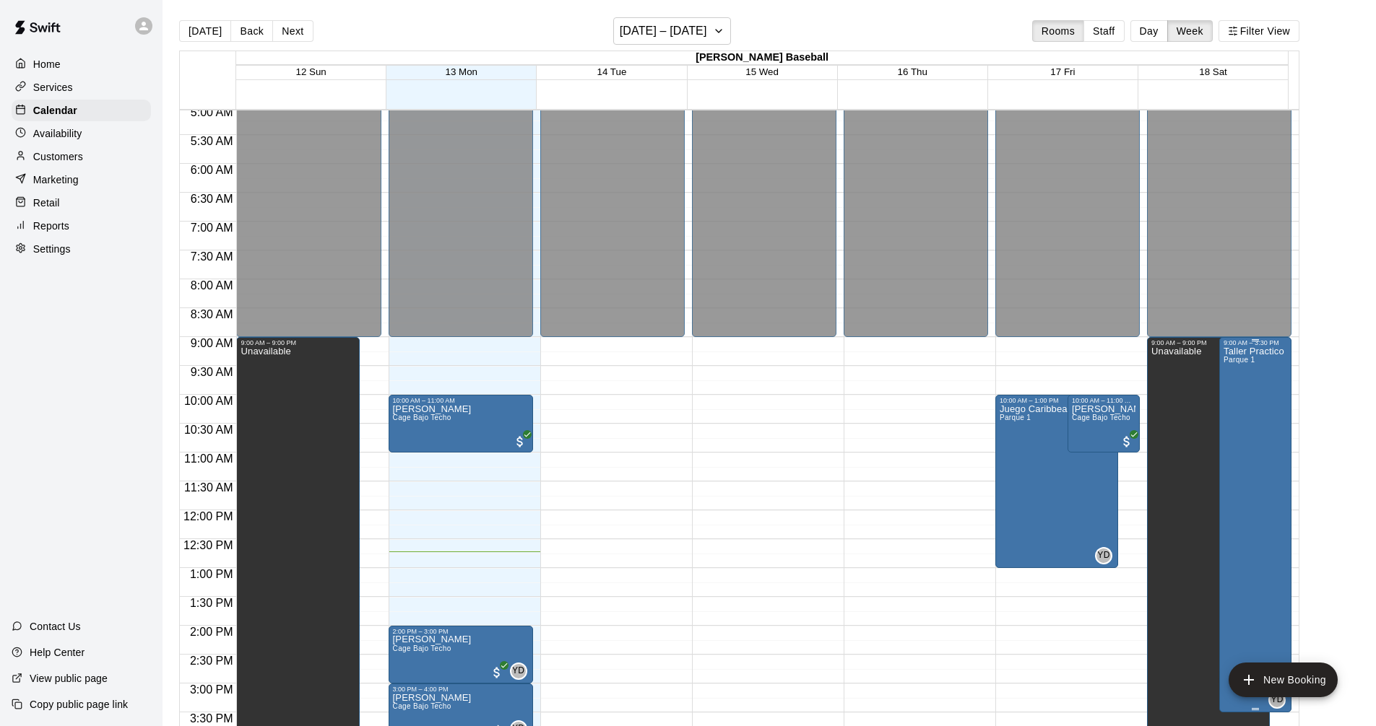
scroll to position [283, 0]
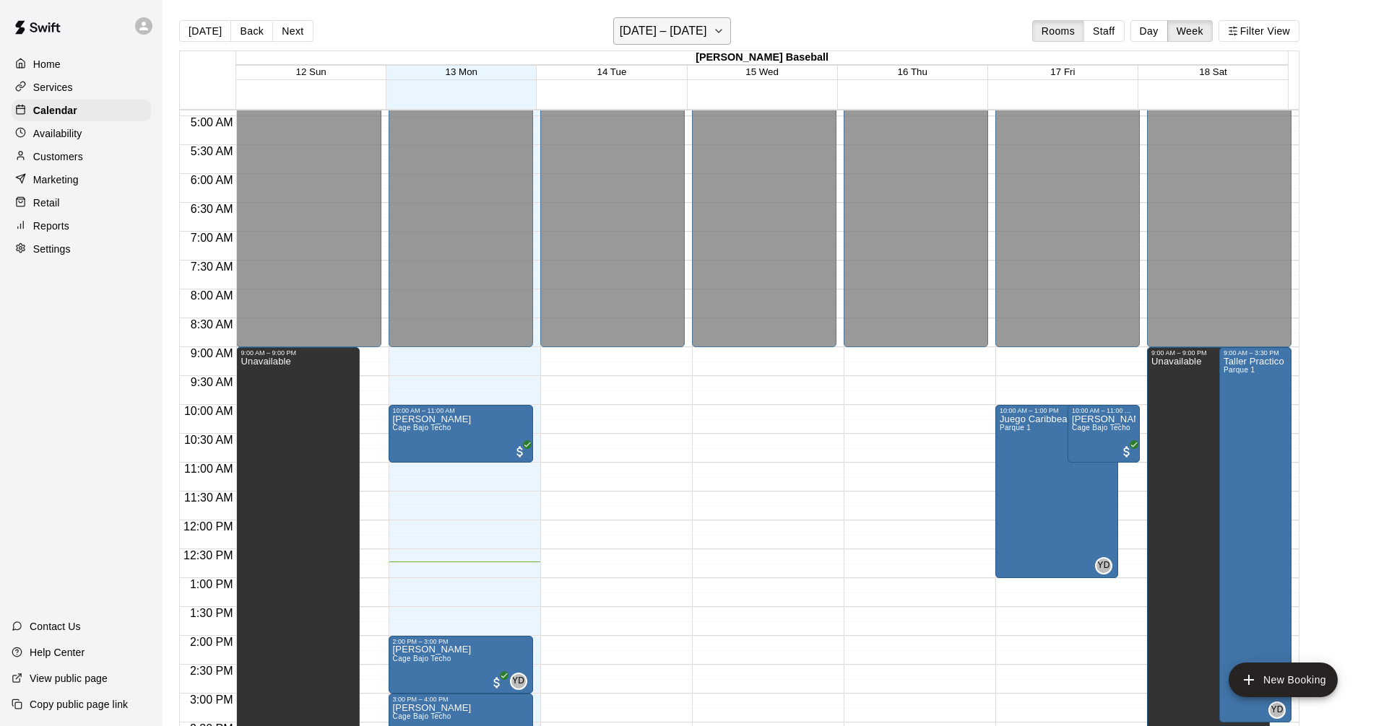
click at [708, 35] on button "[DATE] – [DATE]" at bounding box center [672, 30] width 118 height 27
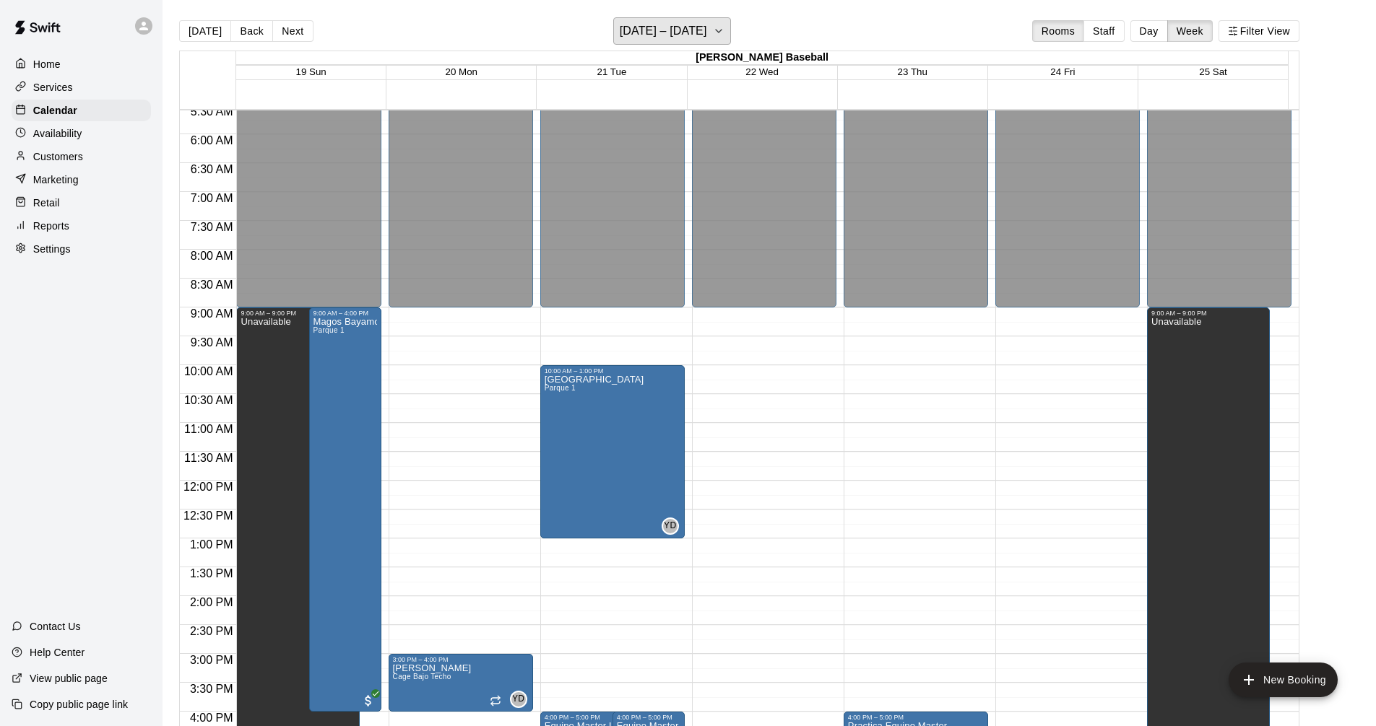
scroll to position [106, 0]
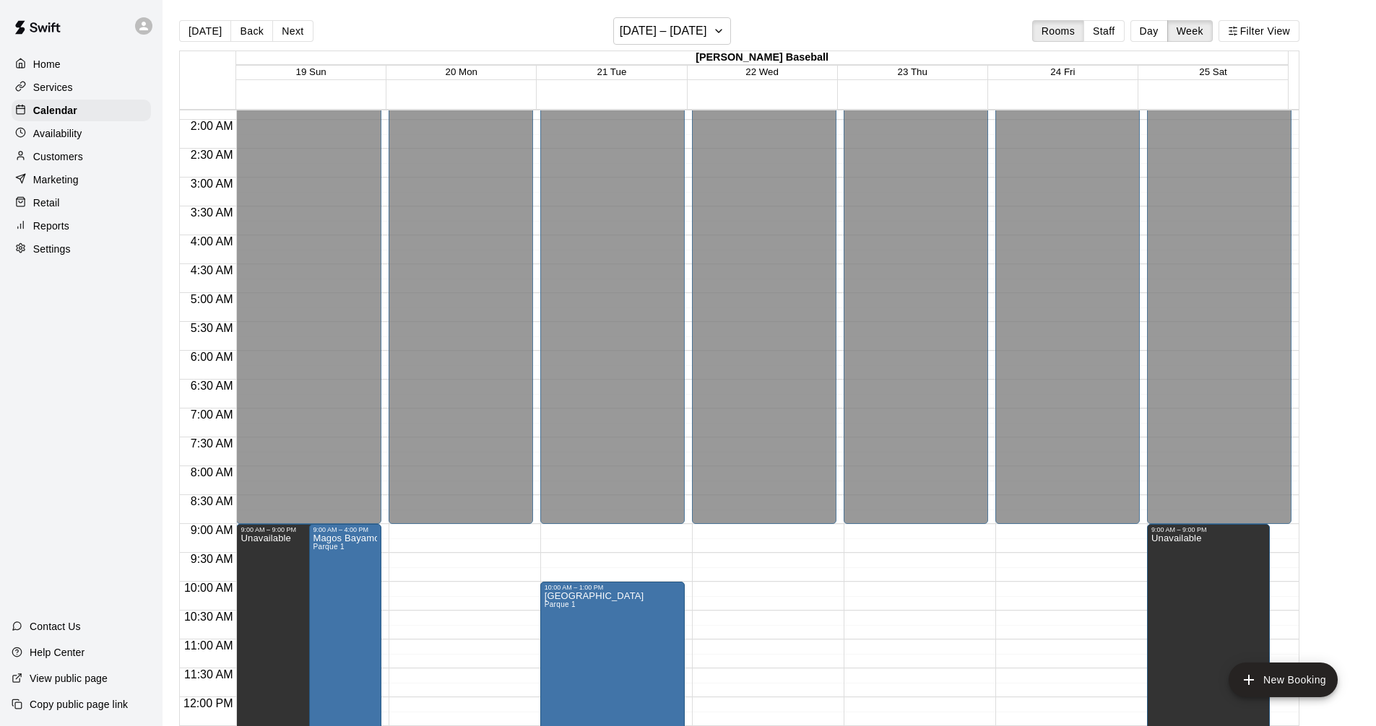
click at [45, 164] on p "Customers" at bounding box center [58, 156] width 50 height 14
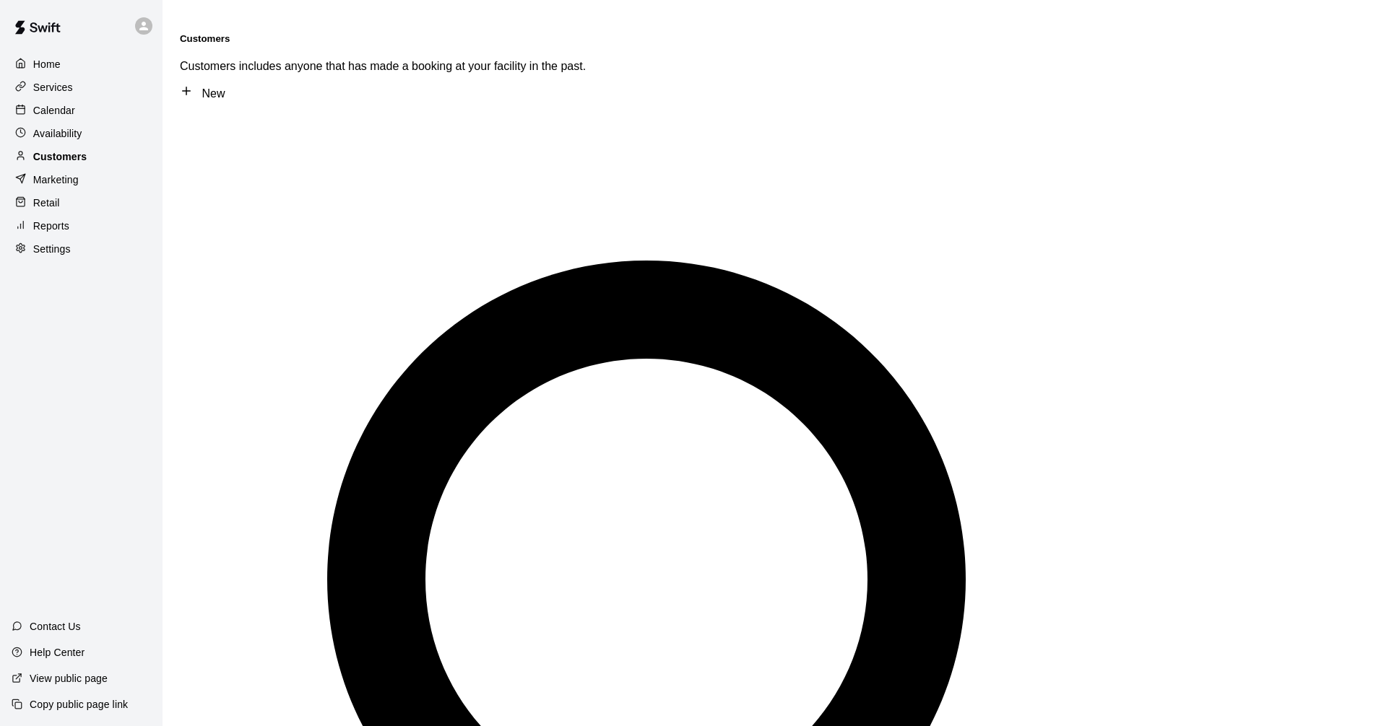
click at [64, 161] on p "Customers" at bounding box center [59, 156] width 53 height 14
click at [46, 85] on p "Services" at bounding box center [53, 87] width 40 height 14
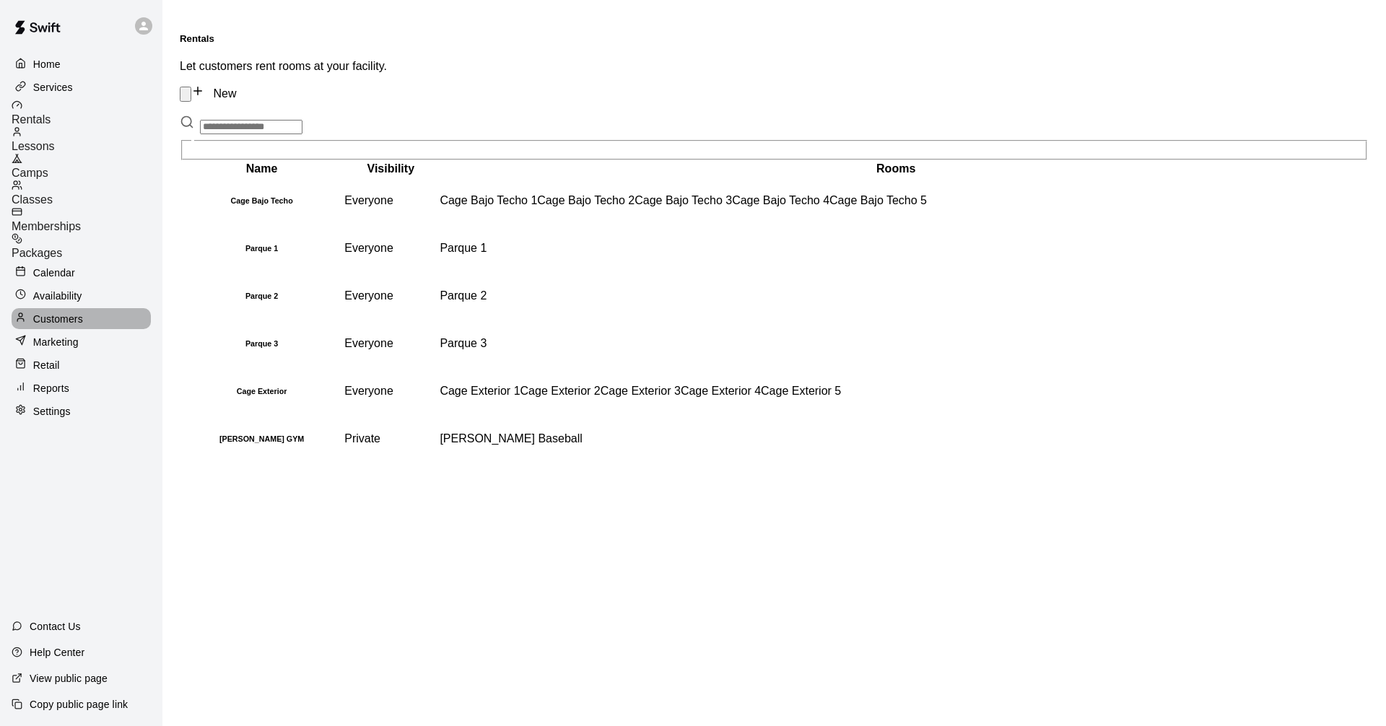
click at [64, 312] on p "Customers" at bounding box center [58, 319] width 50 height 14
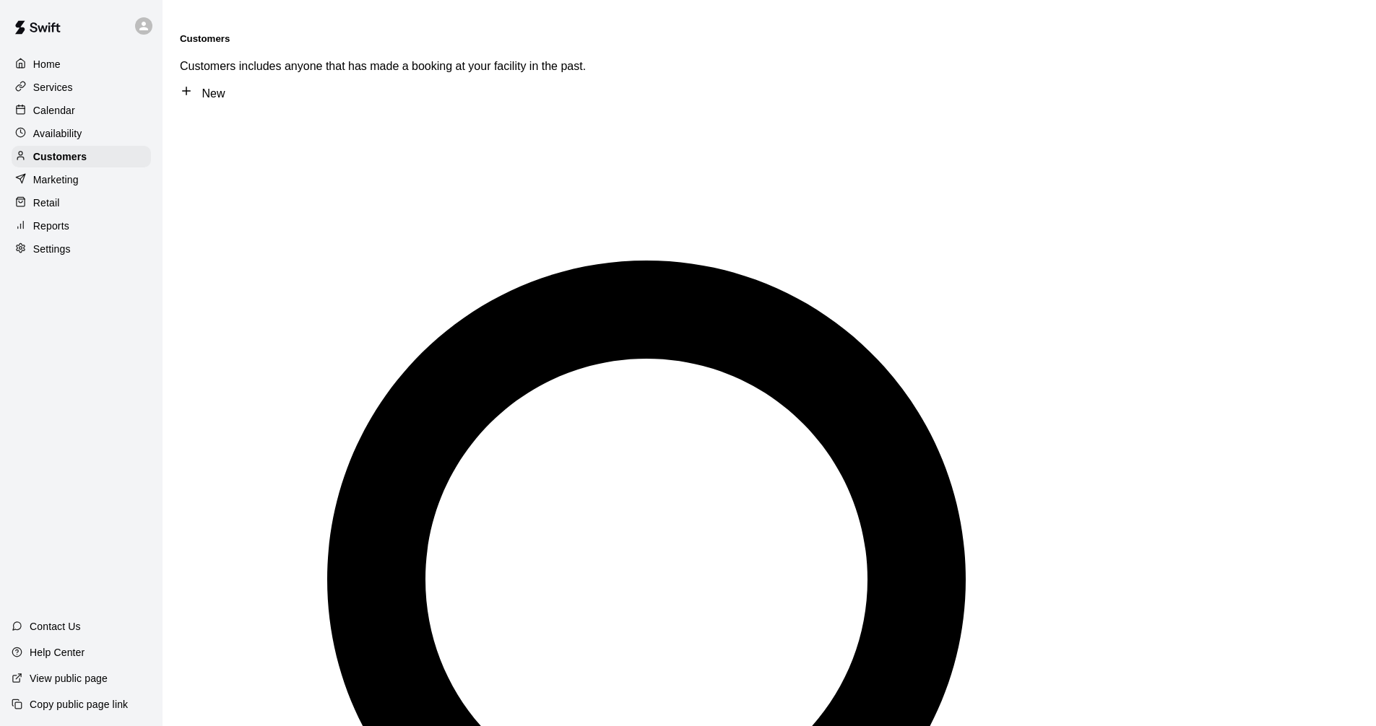
click at [58, 110] on p "Calendar" at bounding box center [54, 110] width 42 height 14
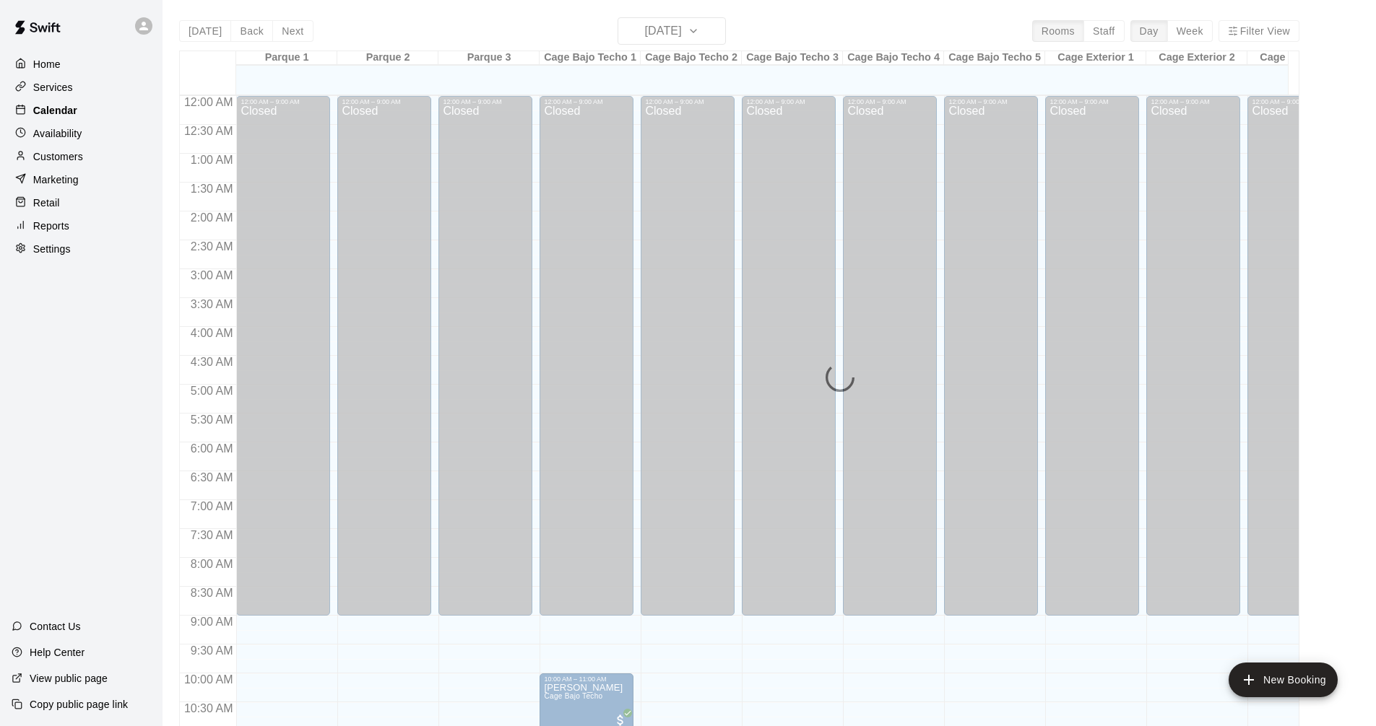
scroll to position [696, 0]
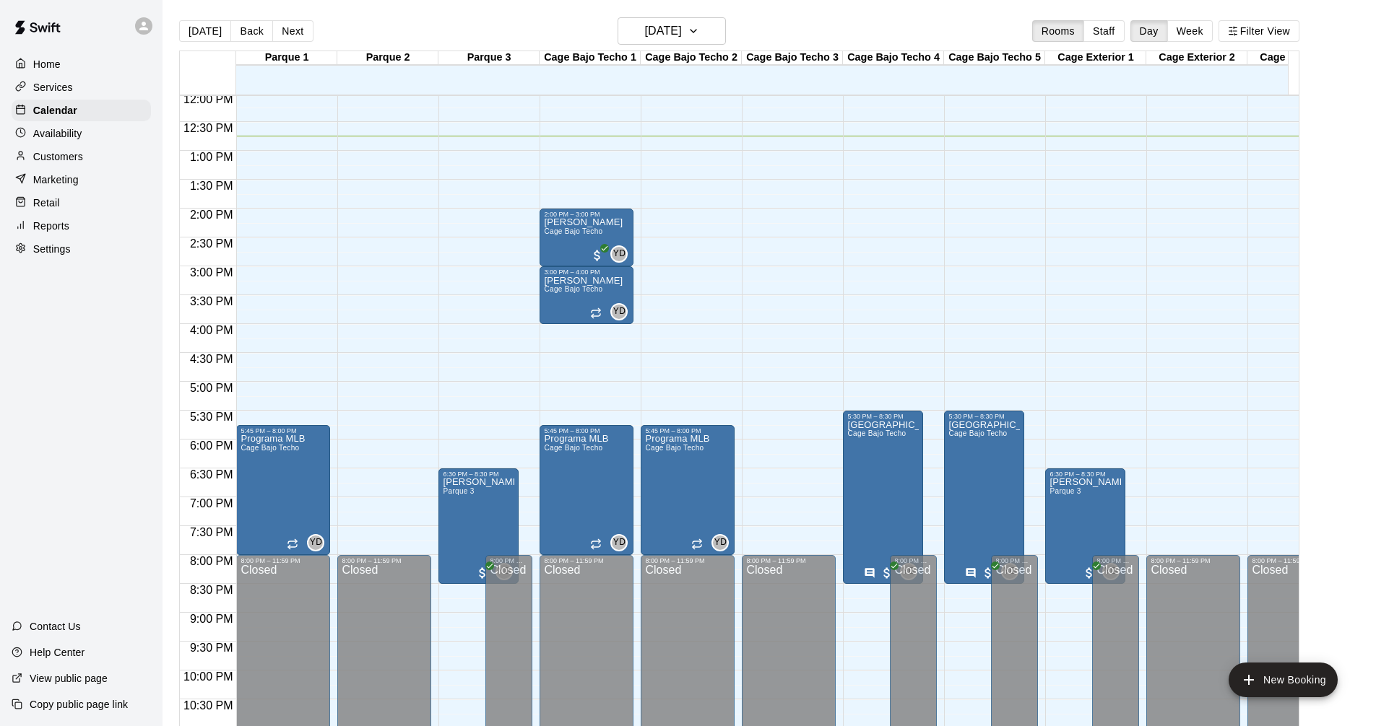
click at [67, 136] on p "Availability" at bounding box center [57, 133] width 49 height 14
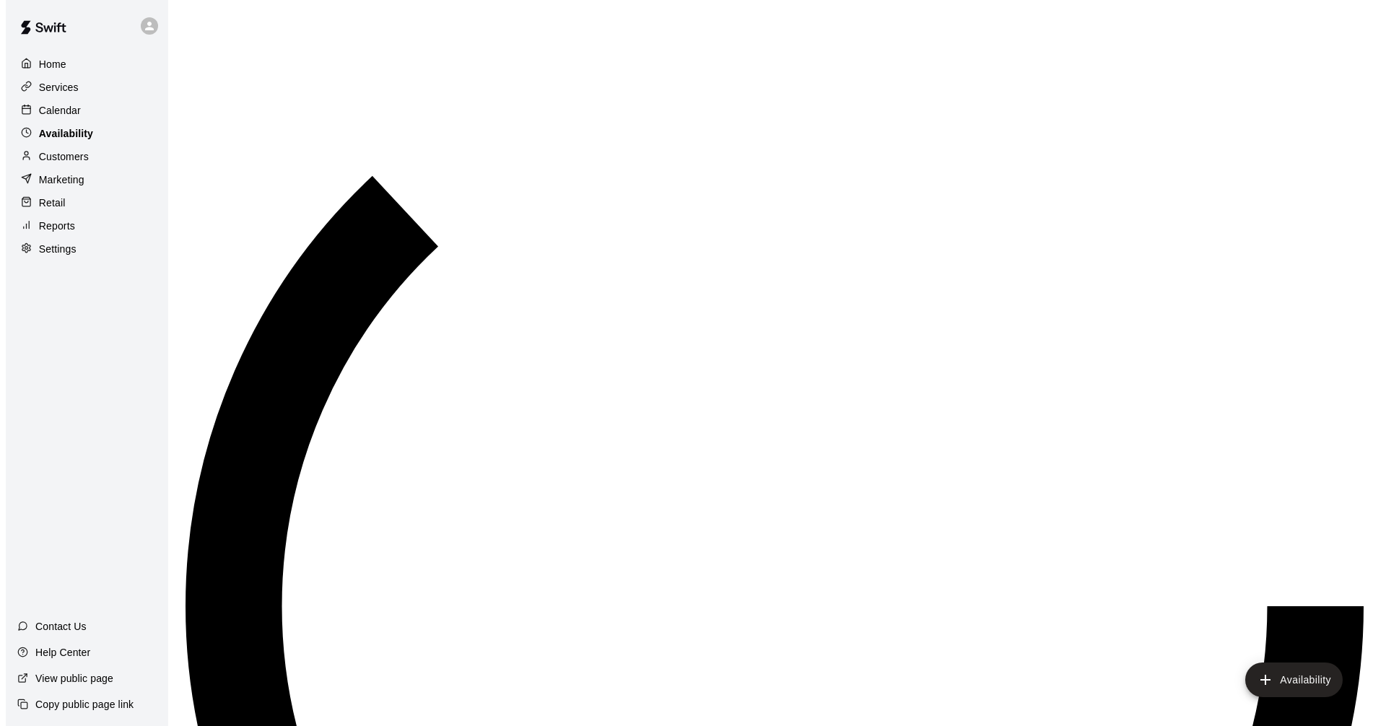
scroll to position [736, 0]
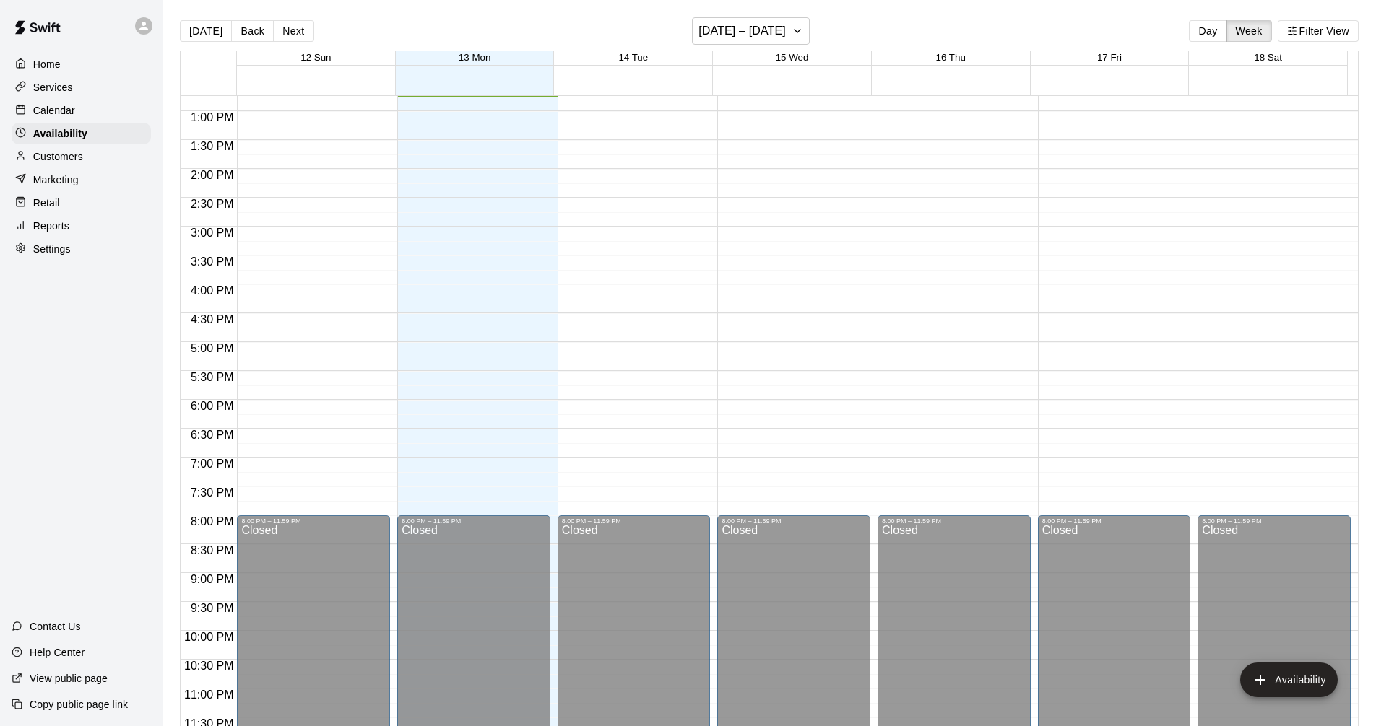
click at [68, 160] on p "Customers" at bounding box center [58, 156] width 50 height 14
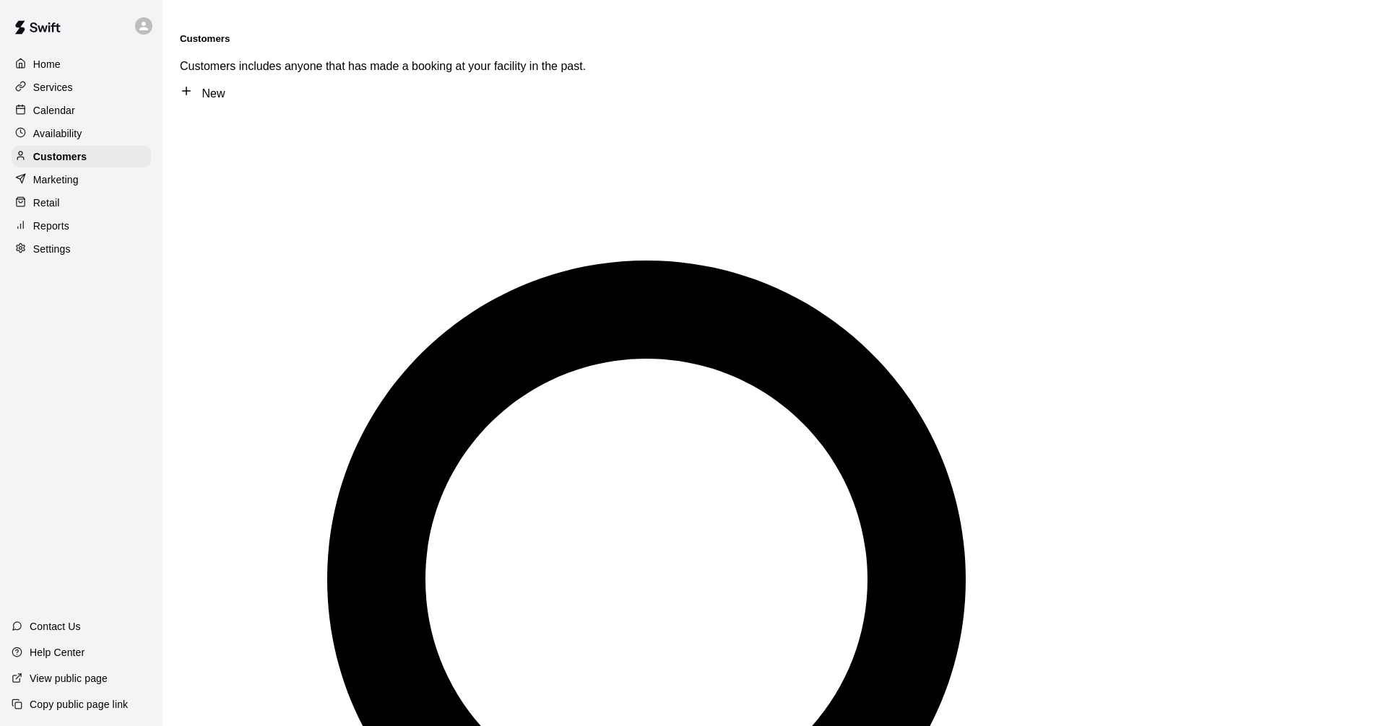
click at [69, 186] on p "Marketing" at bounding box center [55, 180] width 45 height 14
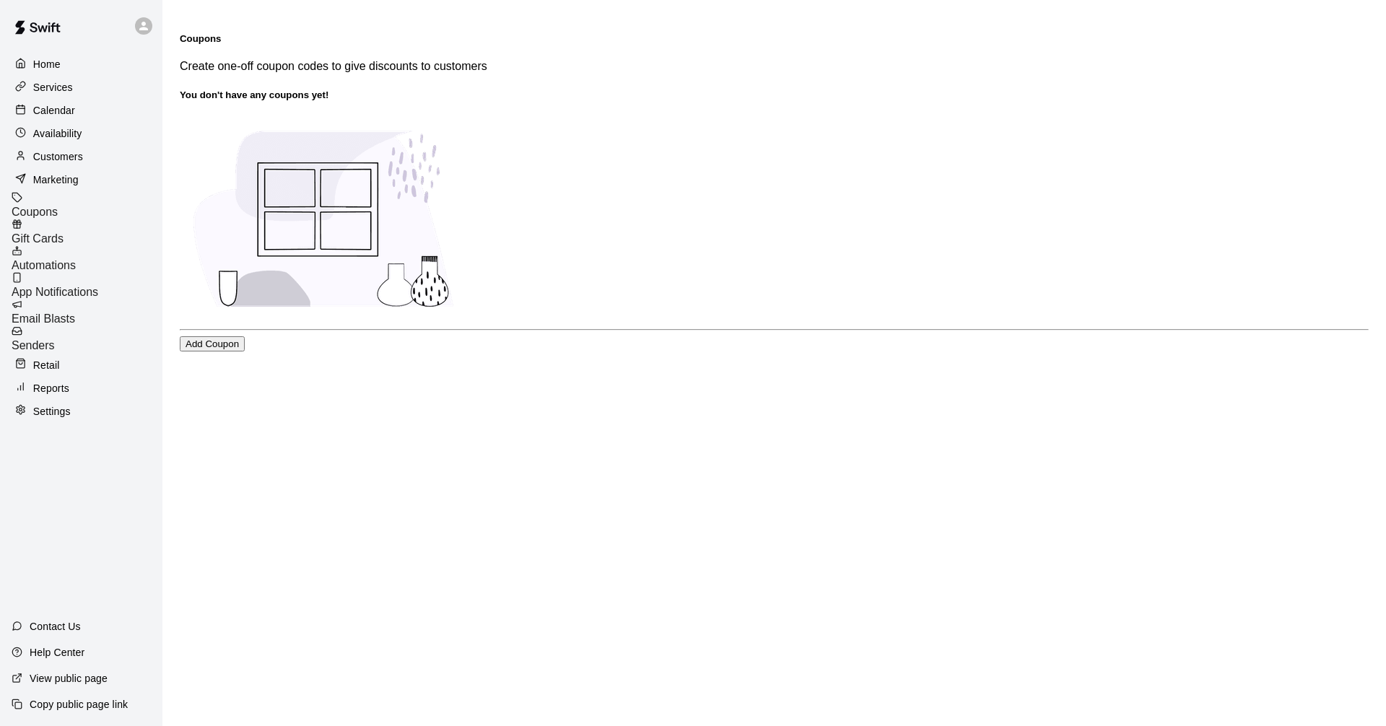
click at [54, 358] on p "Retail" at bounding box center [46, 365] width 27 height 14
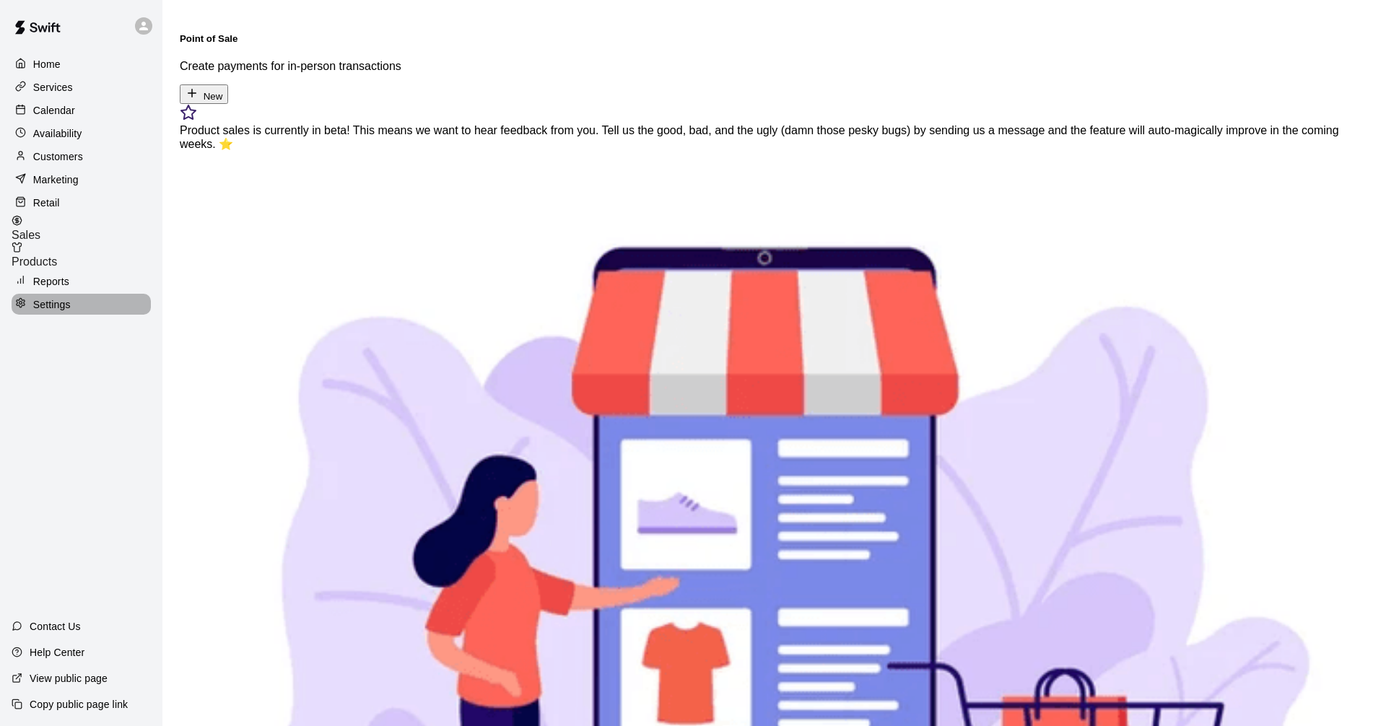
click at [68, 299] on p "Settings" at bounding box center [52, 304] width 38 height 14
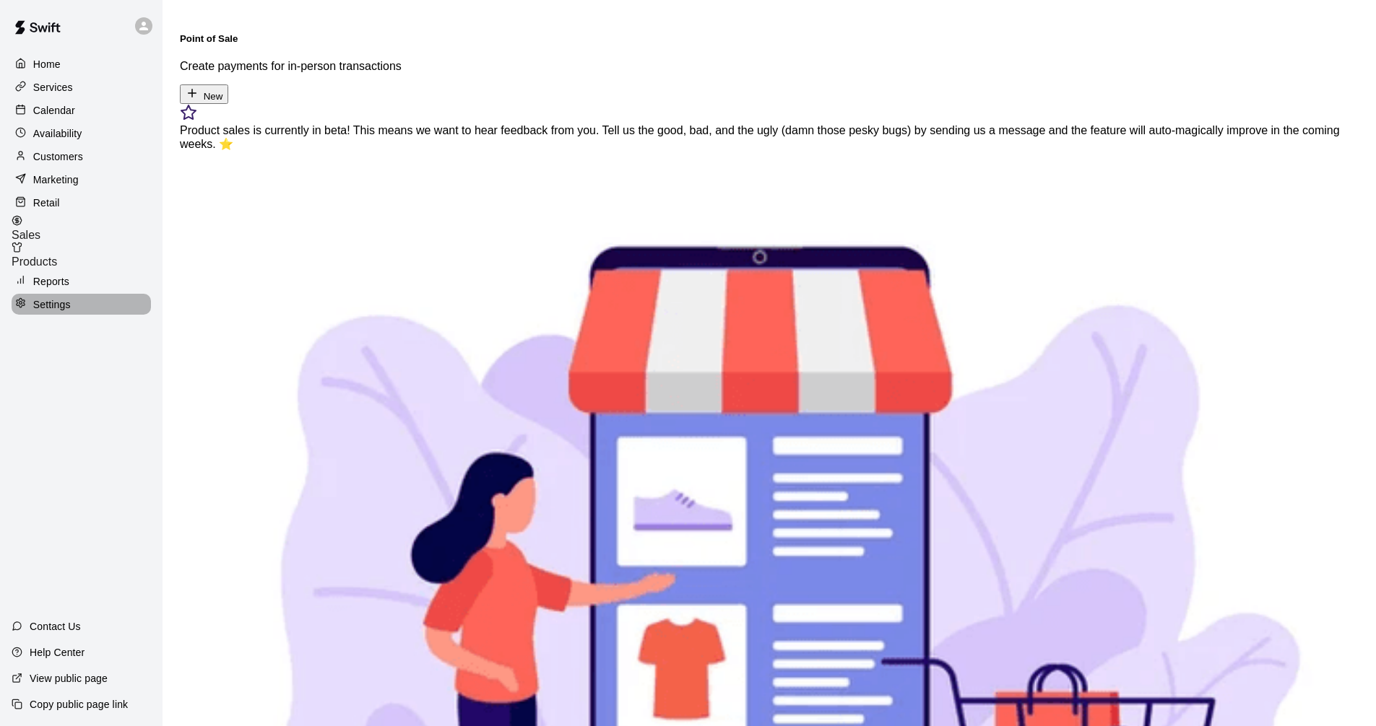
select select "**"
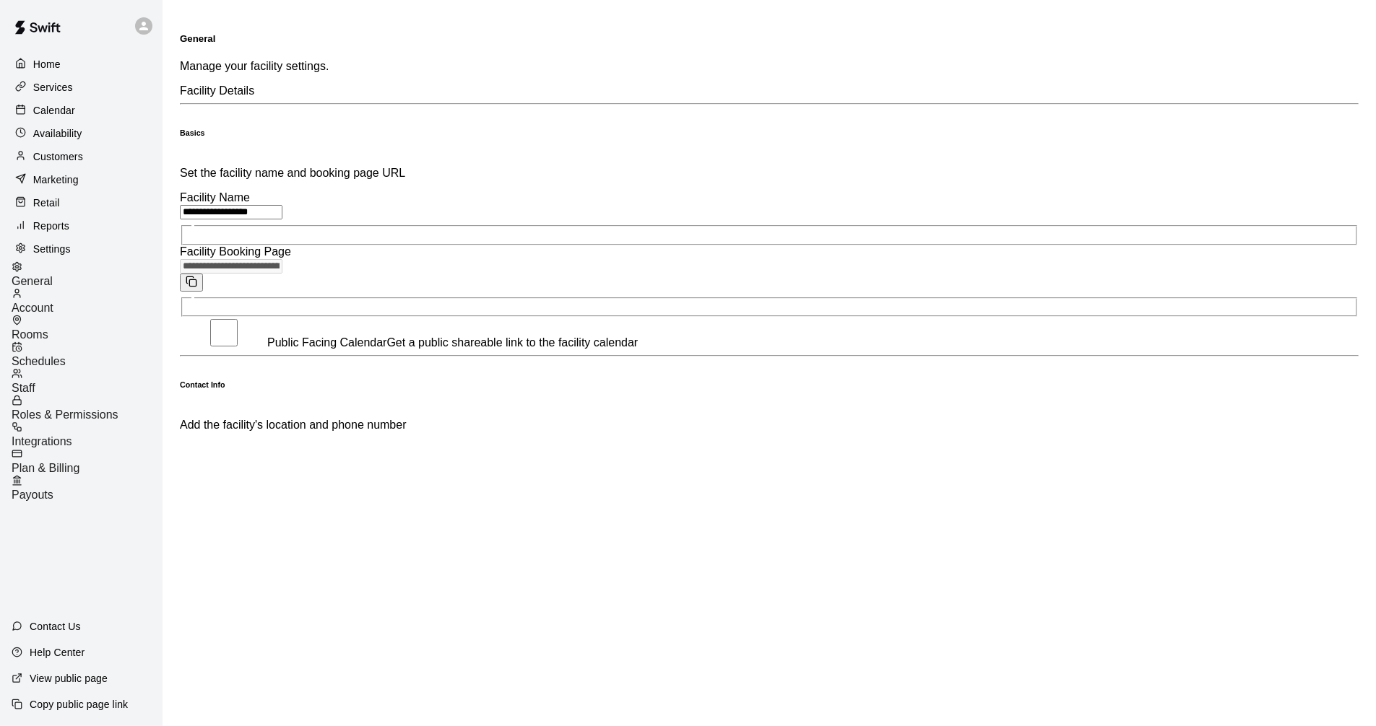
click at [35, 382] on span "Staff" at bounding box center [24, 388] width 24 height 12
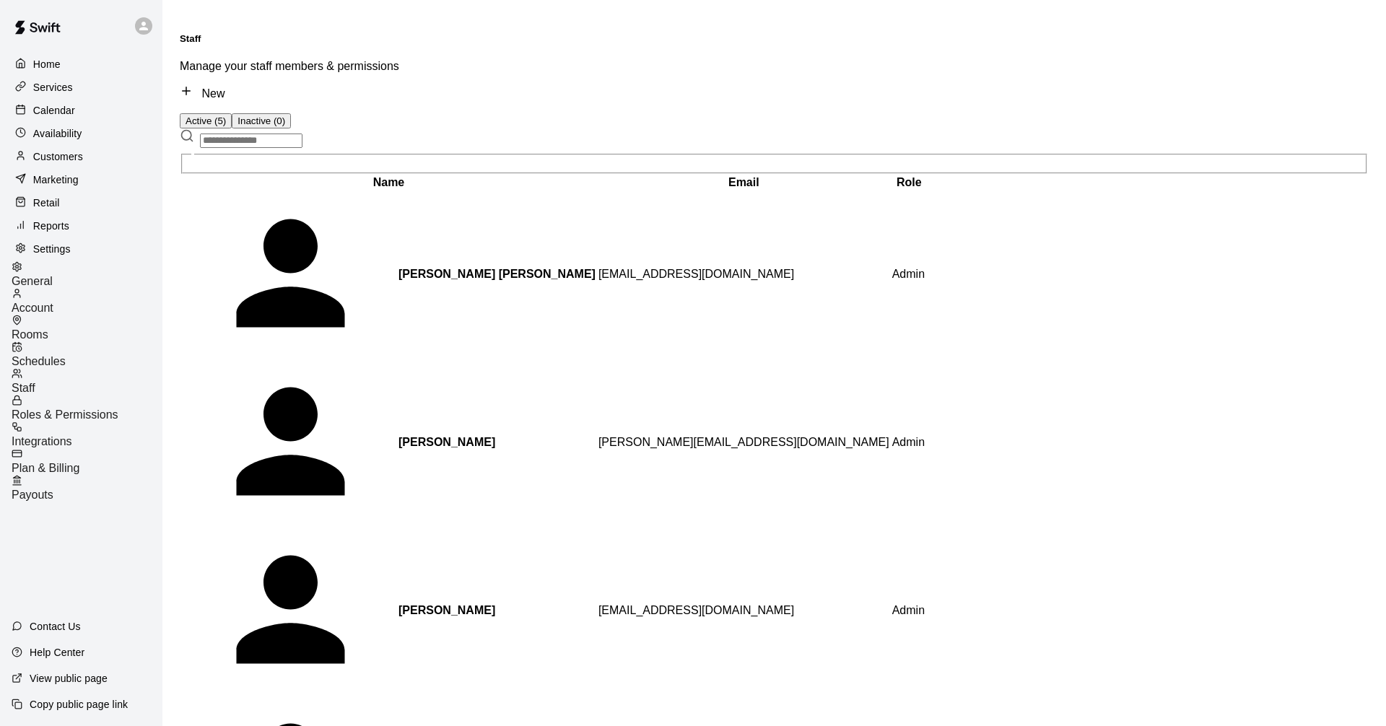
click at [40, 65] on p "Home" at bounding box center [46, 64] width 27 height 14
